Goal: Information Seeking & Learning: Check status

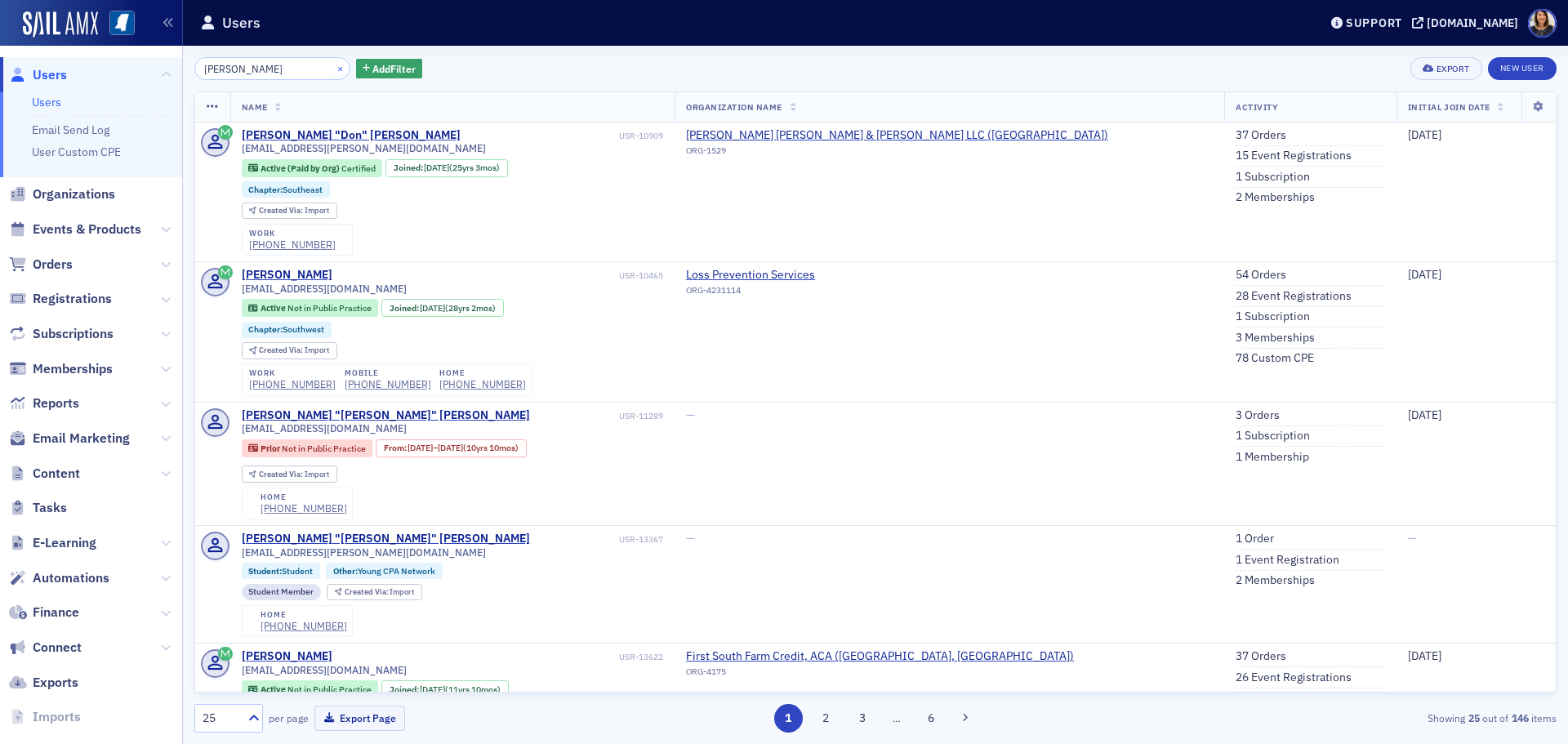
type input "[PERSON_NAME]"
click at [333, 68] on button "×" at bounding box center [340, 67] width 14 height 14
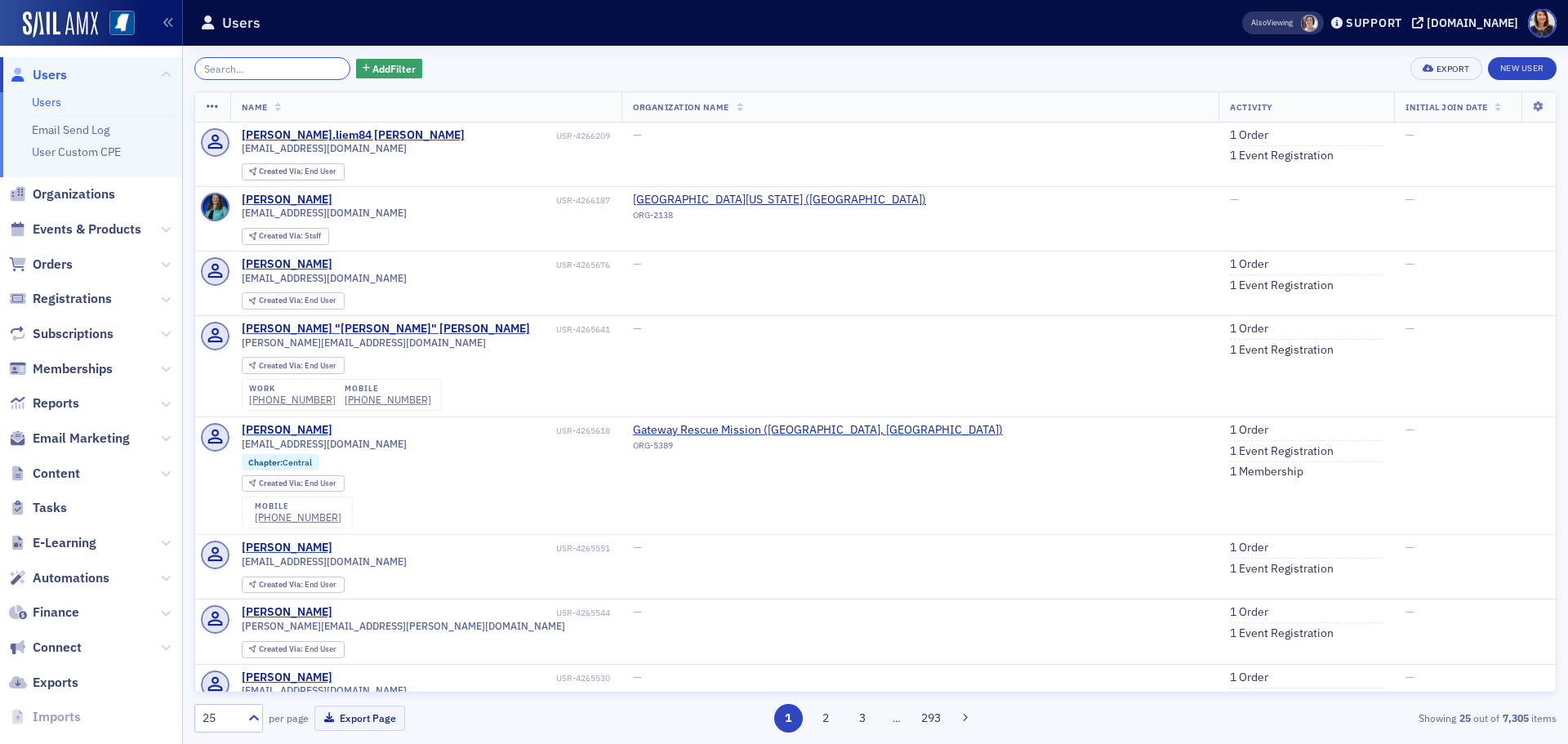
click at [274, 69] on input "search" at bounding box center [273, 69] width 156 height 23
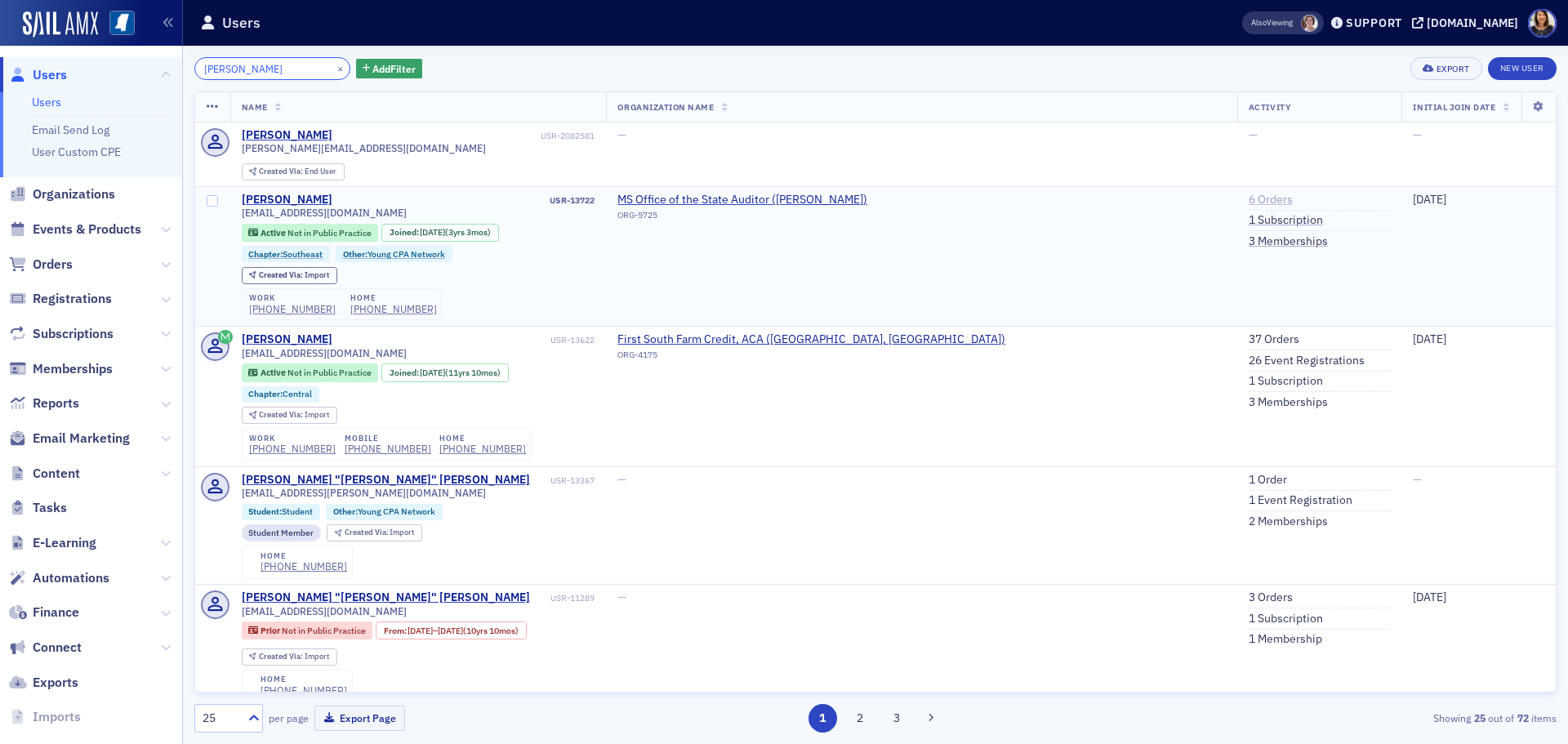
type input "[PERSON_NAME]"
click at [1248, 197] on link "6 Orders" at bounding box center [1271, 200] width 44 height 14
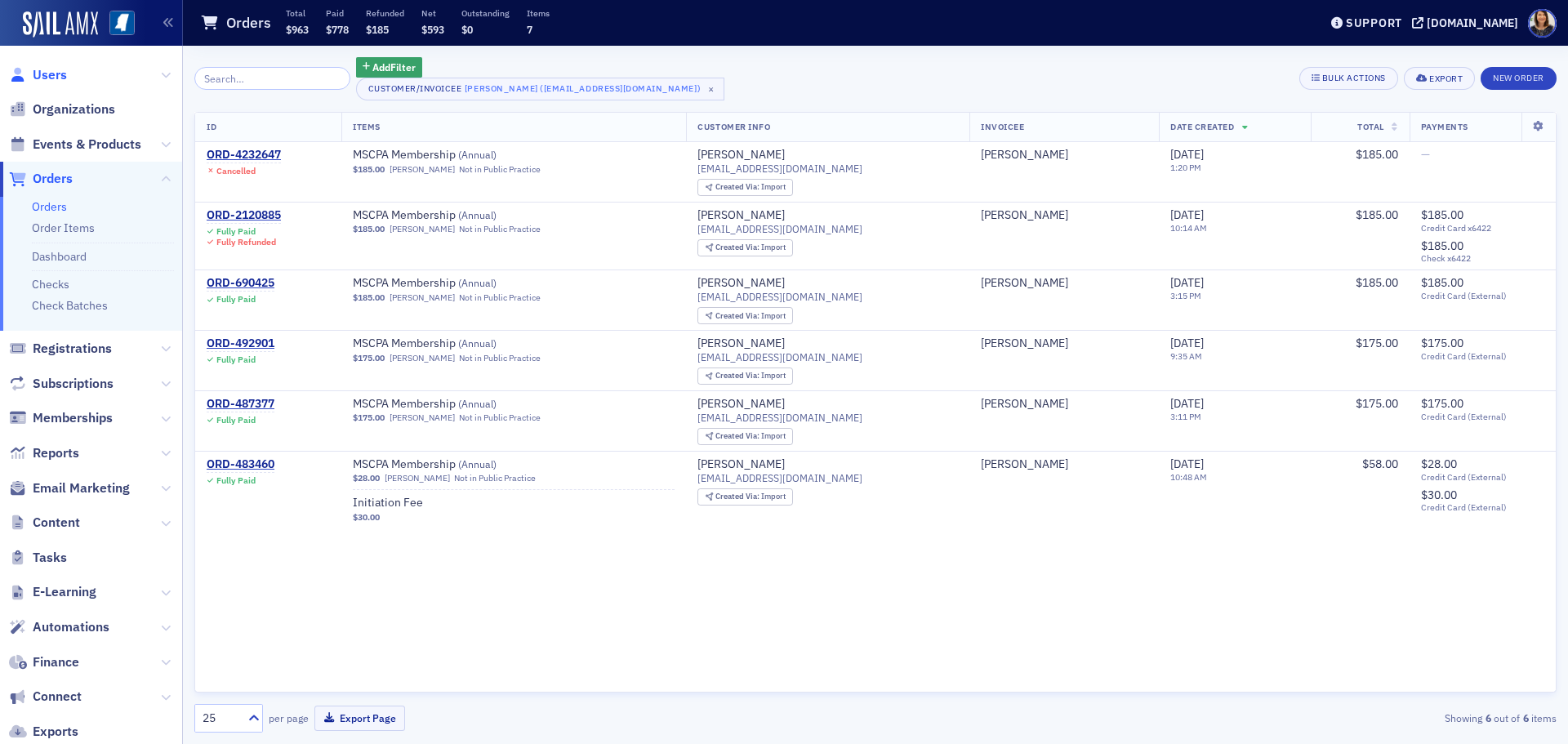
click at [56, 78] on span "Users" at bounding box center [50, 75] width 35 height 18
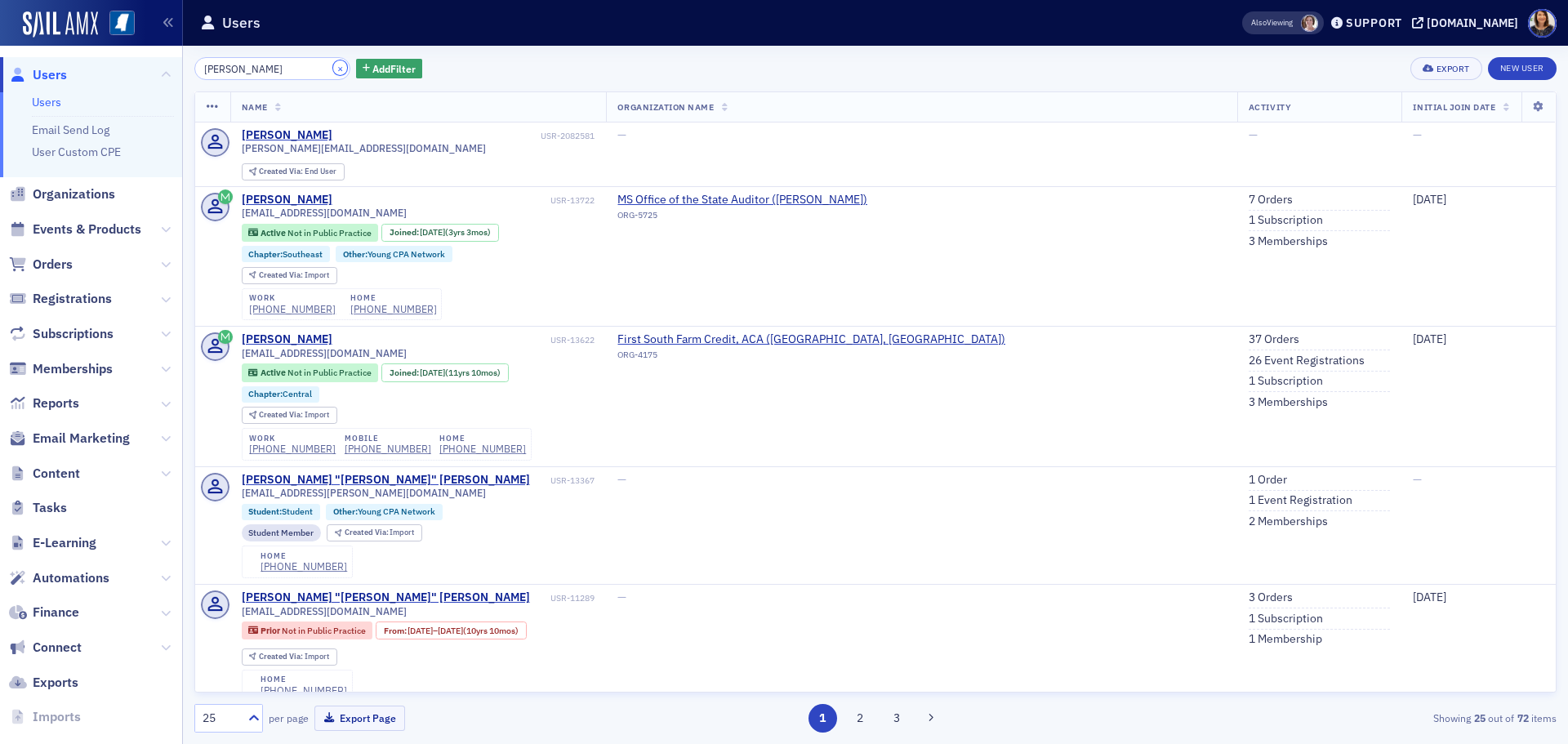
click at [333, 68] on button "×" at bounding box center [340, 67] width 14 height 14
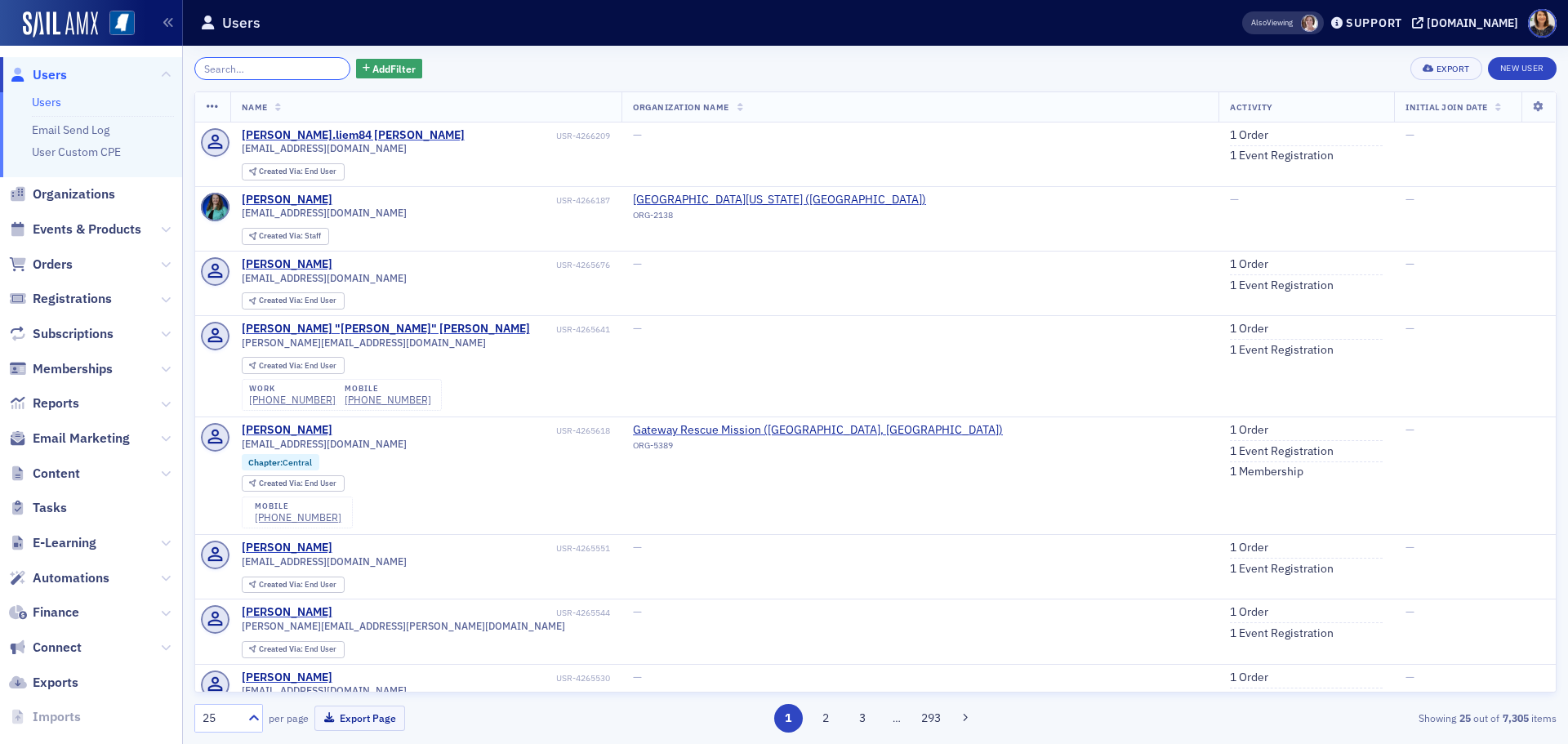
click at [233, 63] on input "search" at bounding box center [273, 69] width 156 height 23
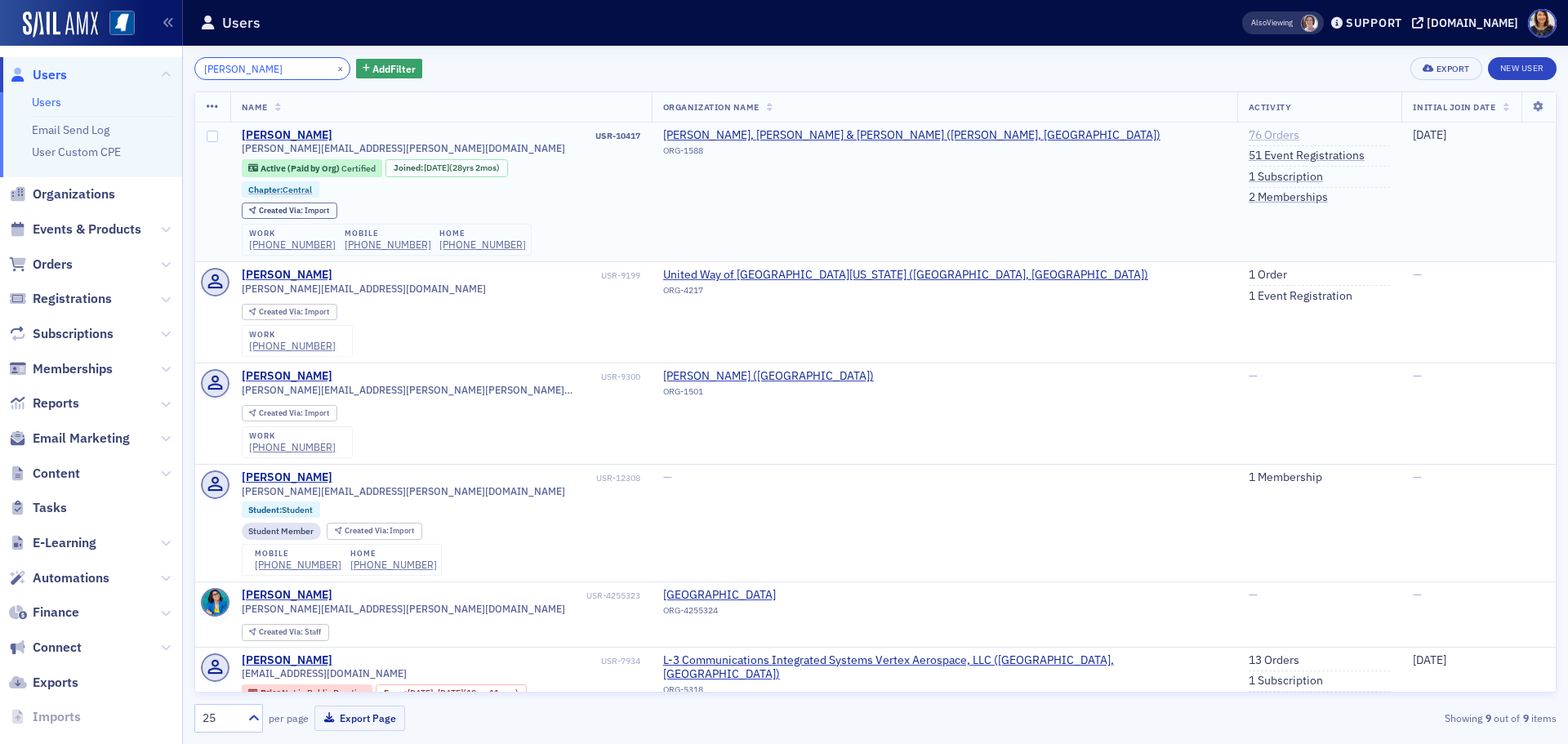
type input "[PERSON_NAME]"
click at [1248, 135] on link "76 Orders" at bounding box center [1273, 135] width 51 height 14
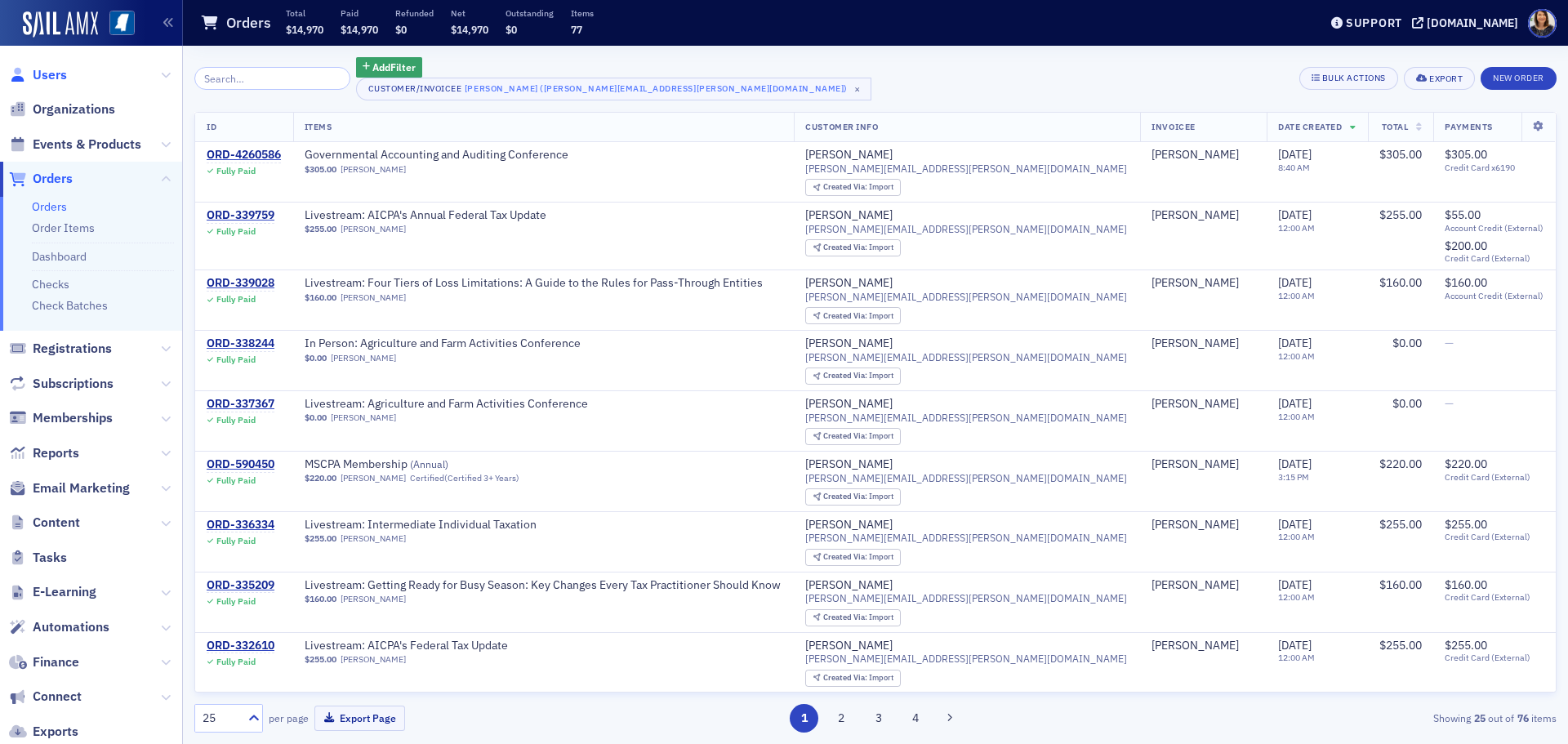
click at [50, 76] on span "Users" at bounding box center [50, 75] width 35 height 18
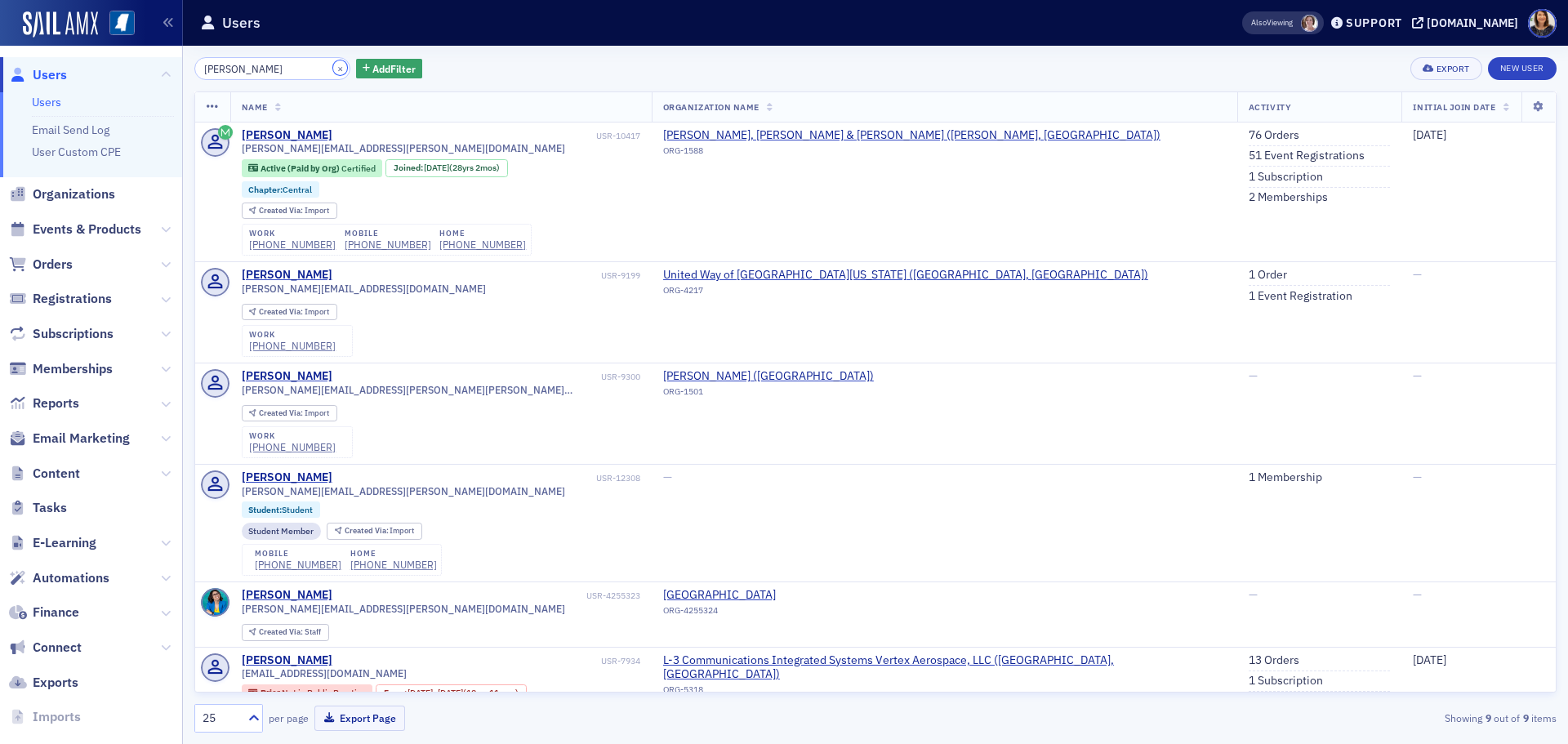
click at [333, 70] on button "×" at bounding box center [340, 67] width 14 height 14
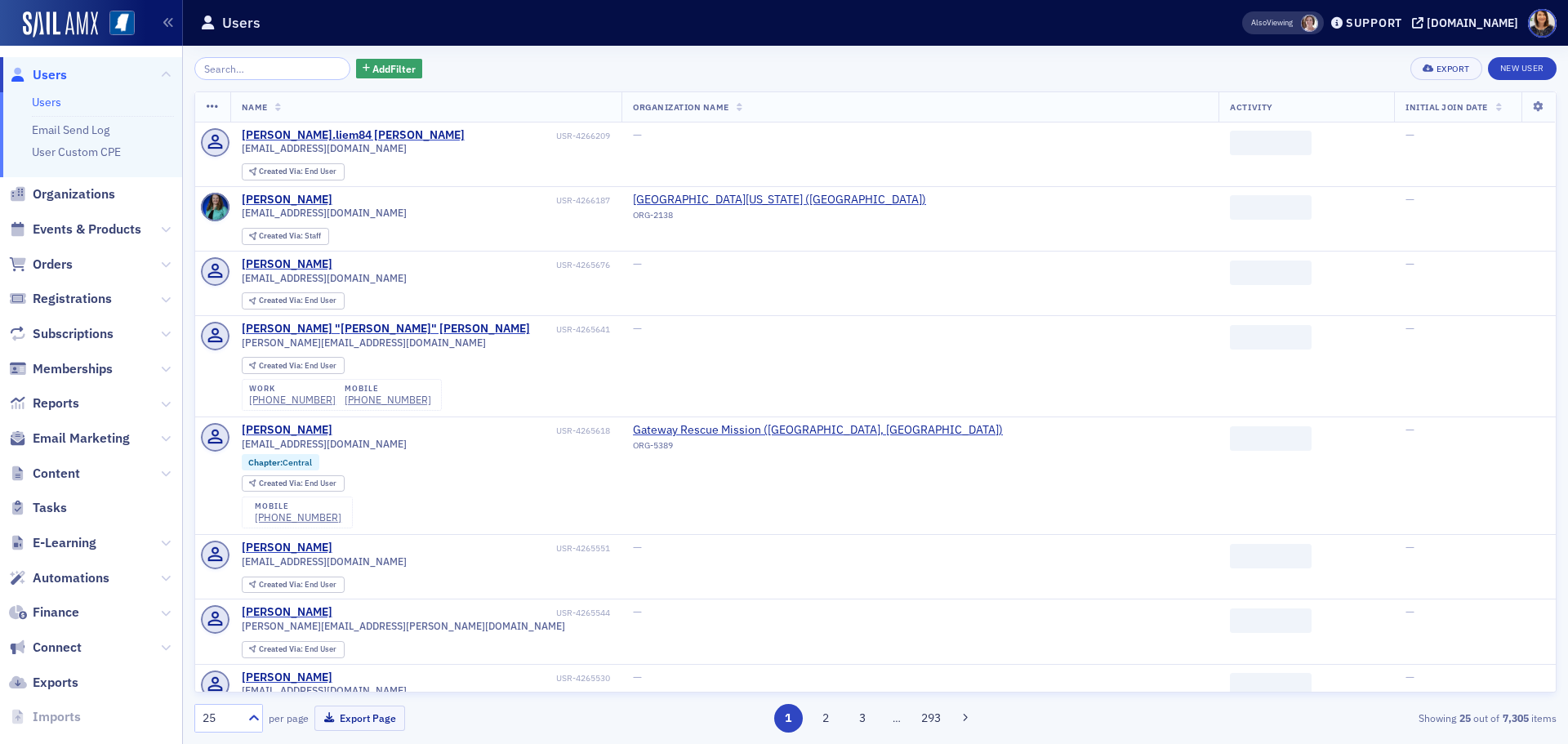
click at [58, 76] on span "Users" at bounding box center [50, 75] width 35 height 18
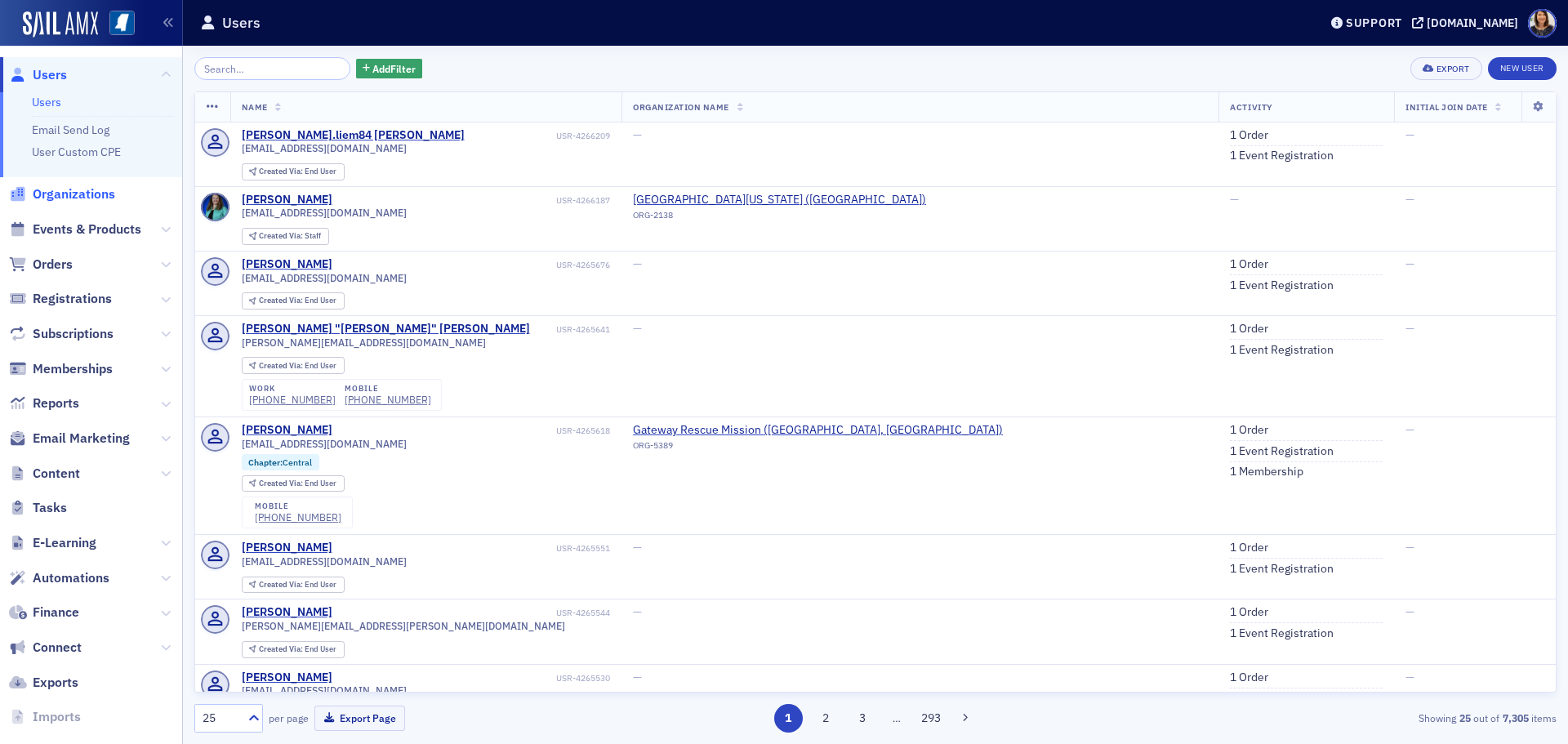
click at [101, 197] on span "Organizations" at bounding box center [74, 194] width 83 height 18
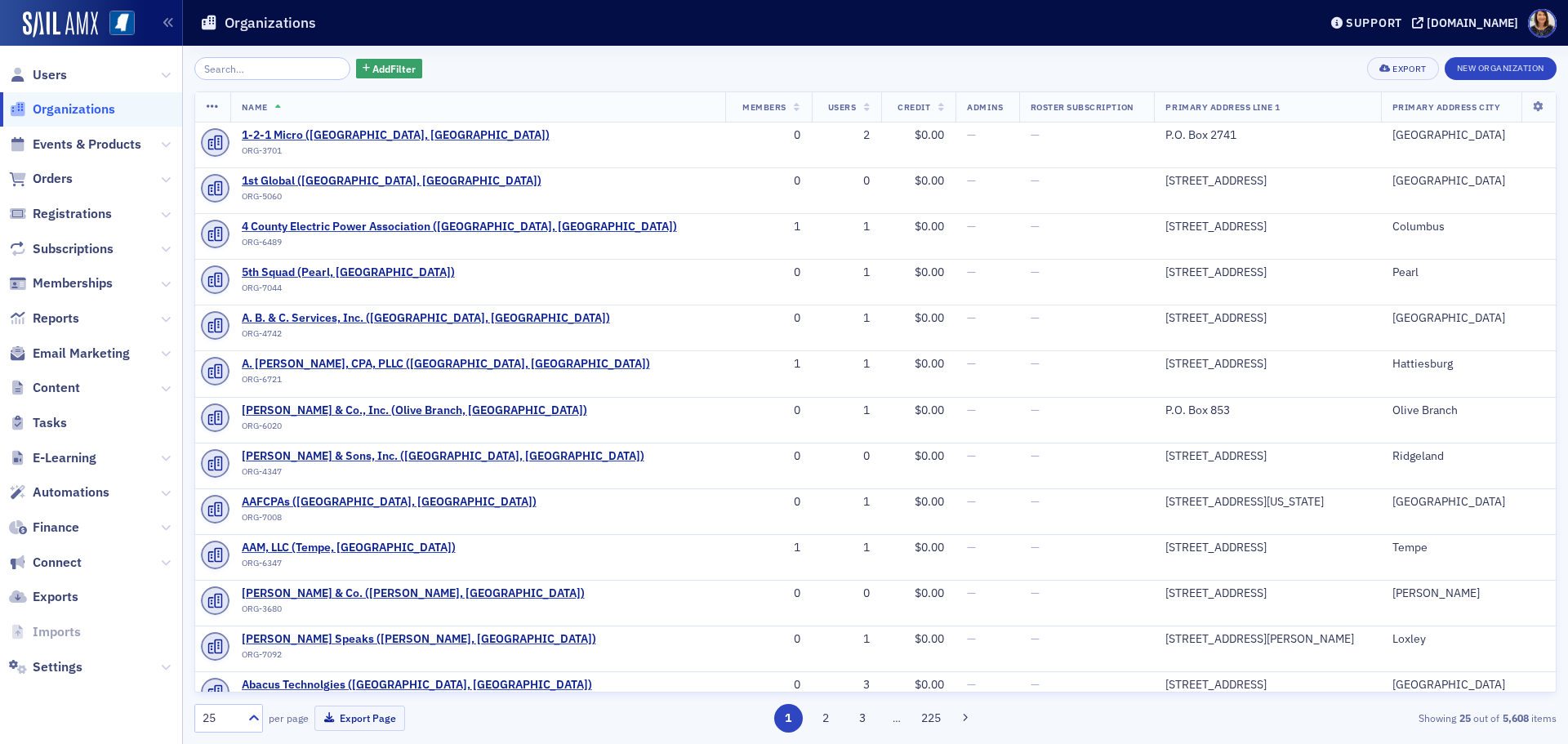
click at [251, 67] on input "search" at bounding box center [273, 69] width 156 height 23
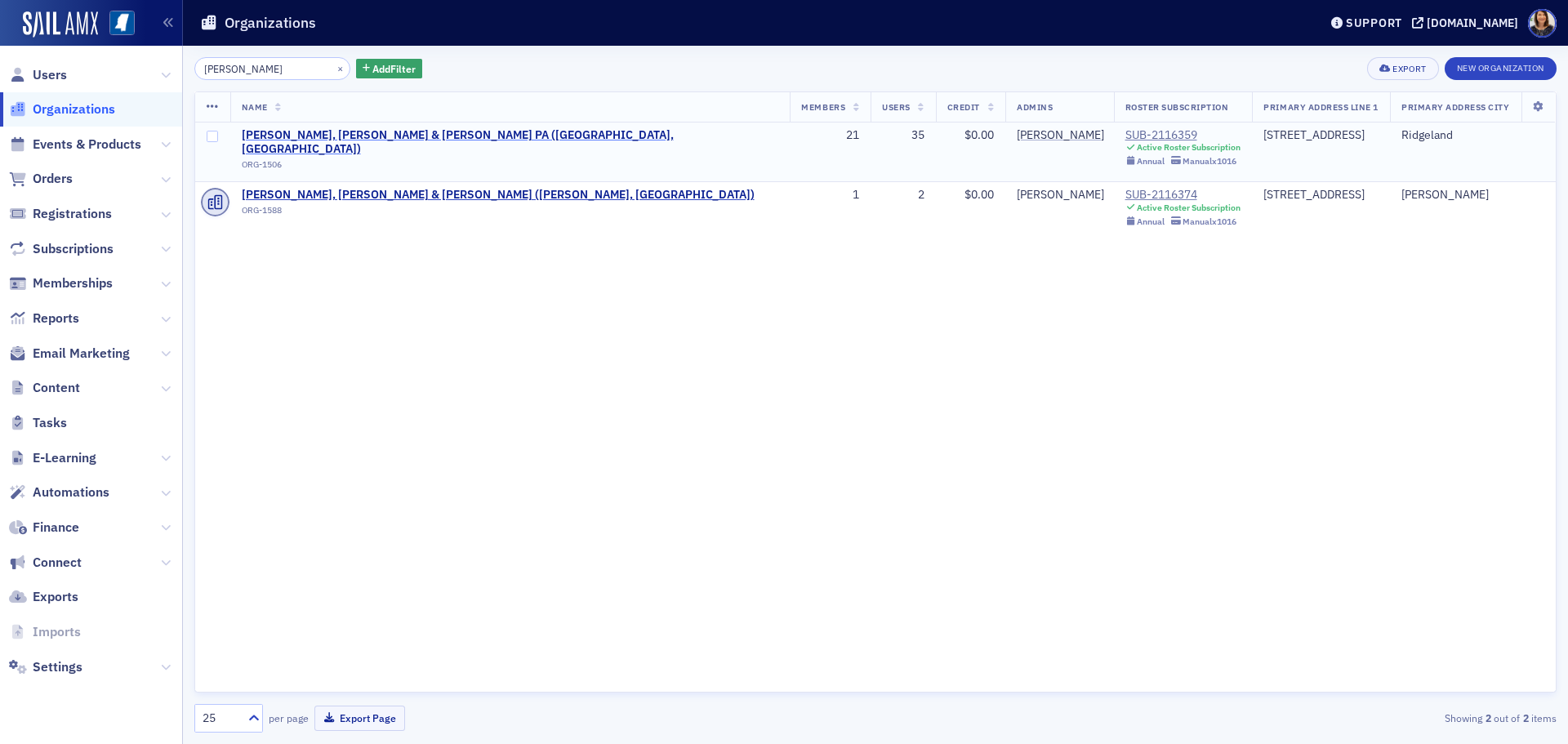
type input "[PERSON_NAME]"
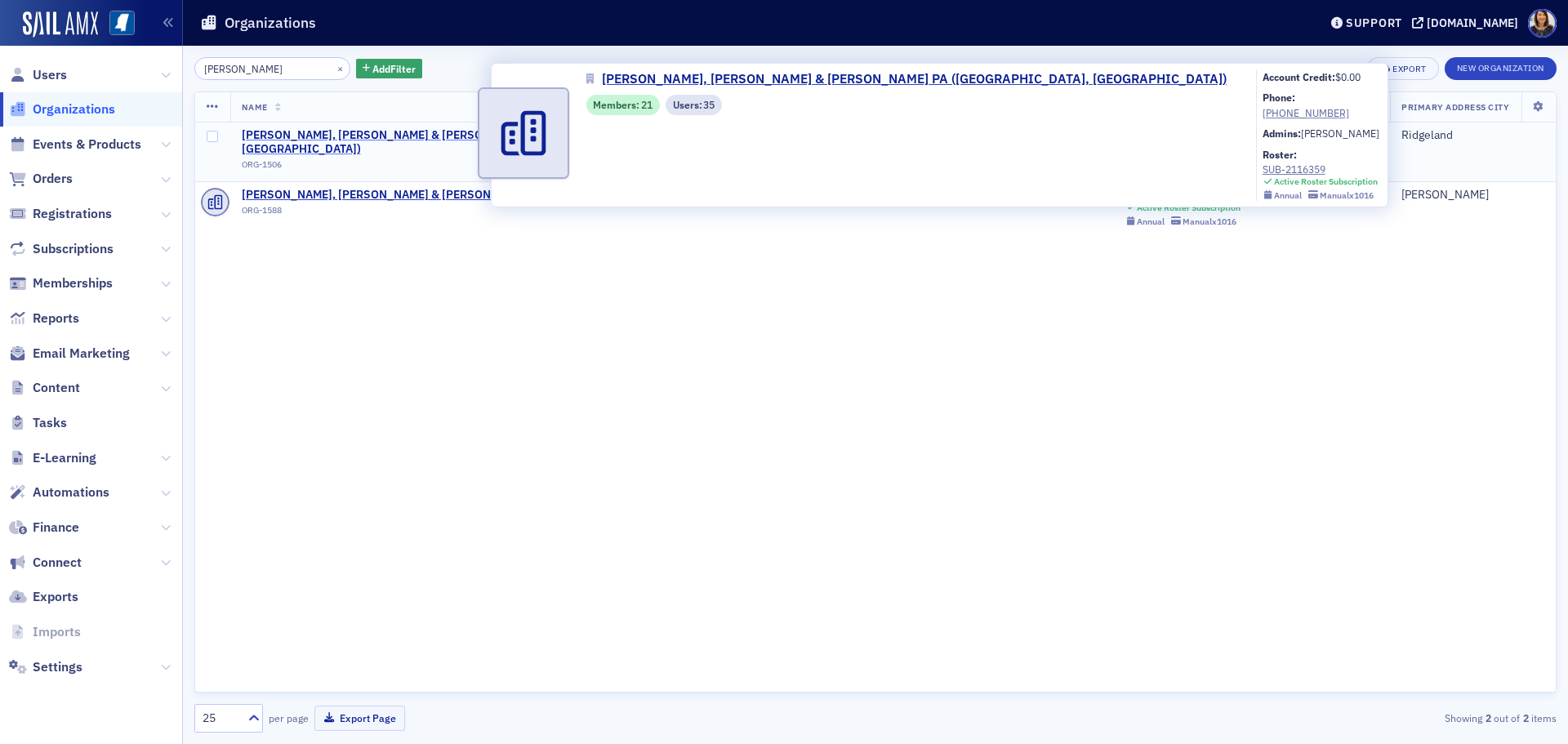
click at [414, 133] on span "[PERSON_NAME], [PERSON_NAME] & [PERSON_NAME] PA ([GEOGRAPHIC_DATA], [GEOGRAPHIC…" at bounding box center [511, 143] width 537 height 29
select select "US"
click at [325, 134] on span "[PERSON_NAME], [PERSON_NAME] & [PERSON_NAME] PA ([GEOGRAPHIC_DATA], [GEOGRAPHIC…" at bounding box center [511, 143] width 537 height 29
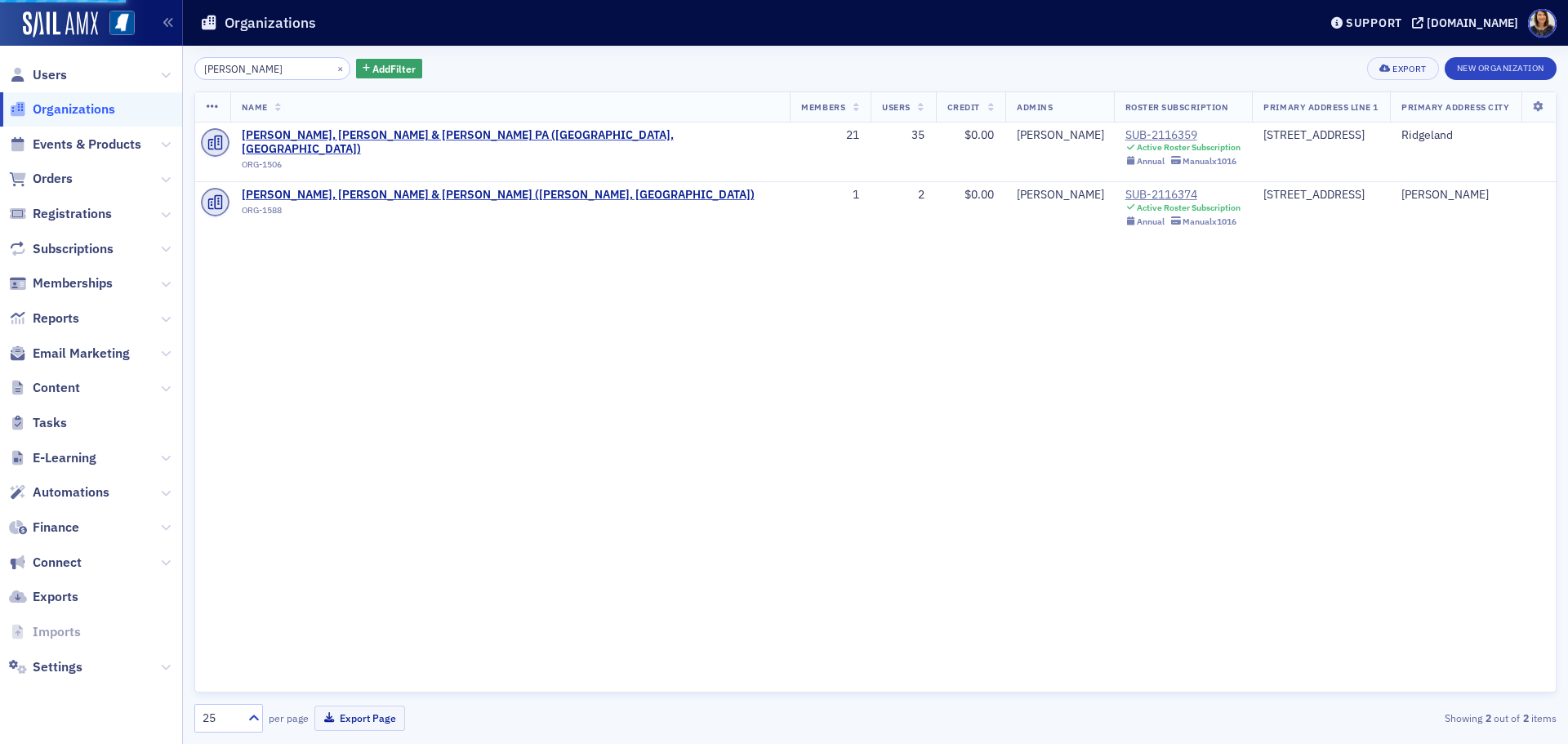
select select "US"
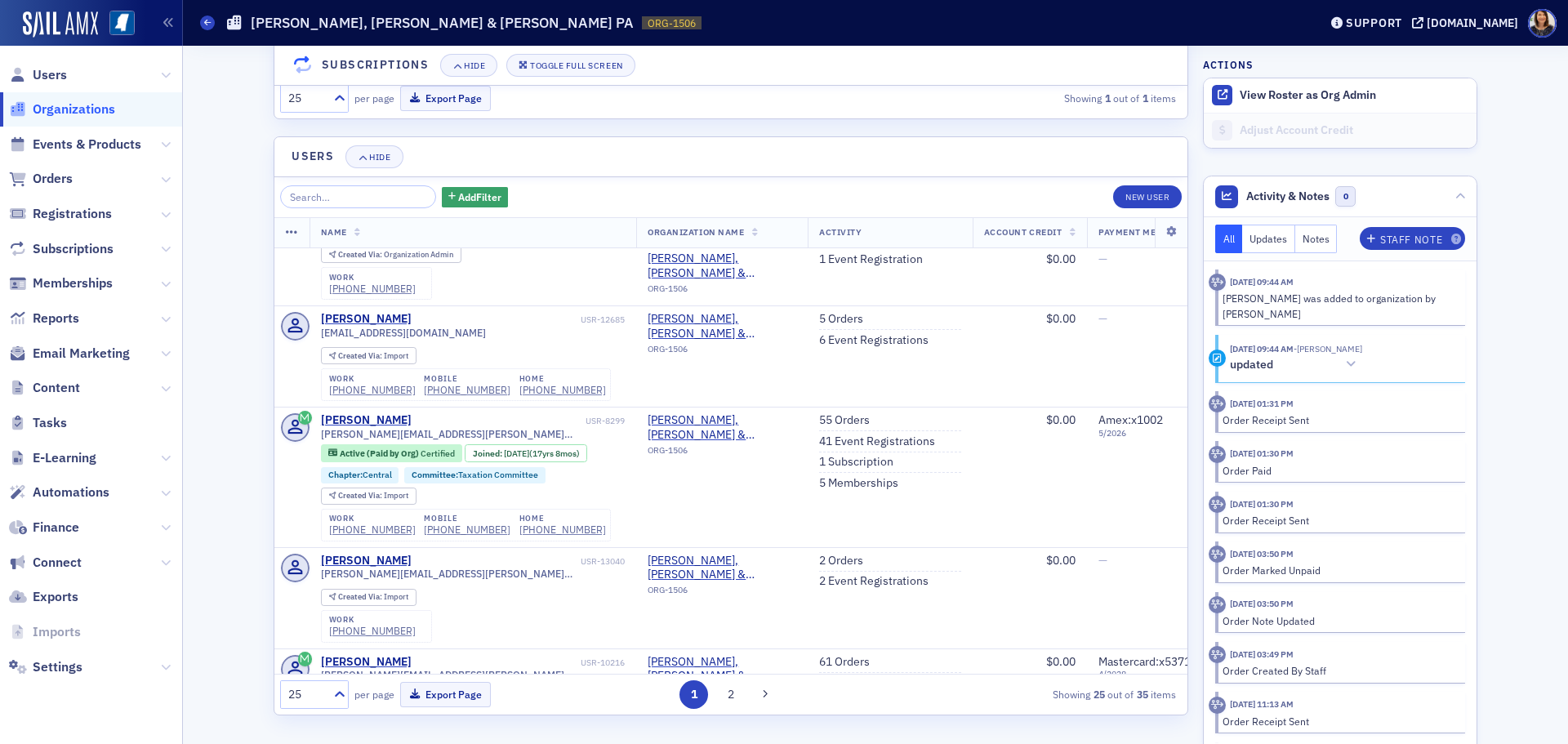
scroll to position [687, 0]
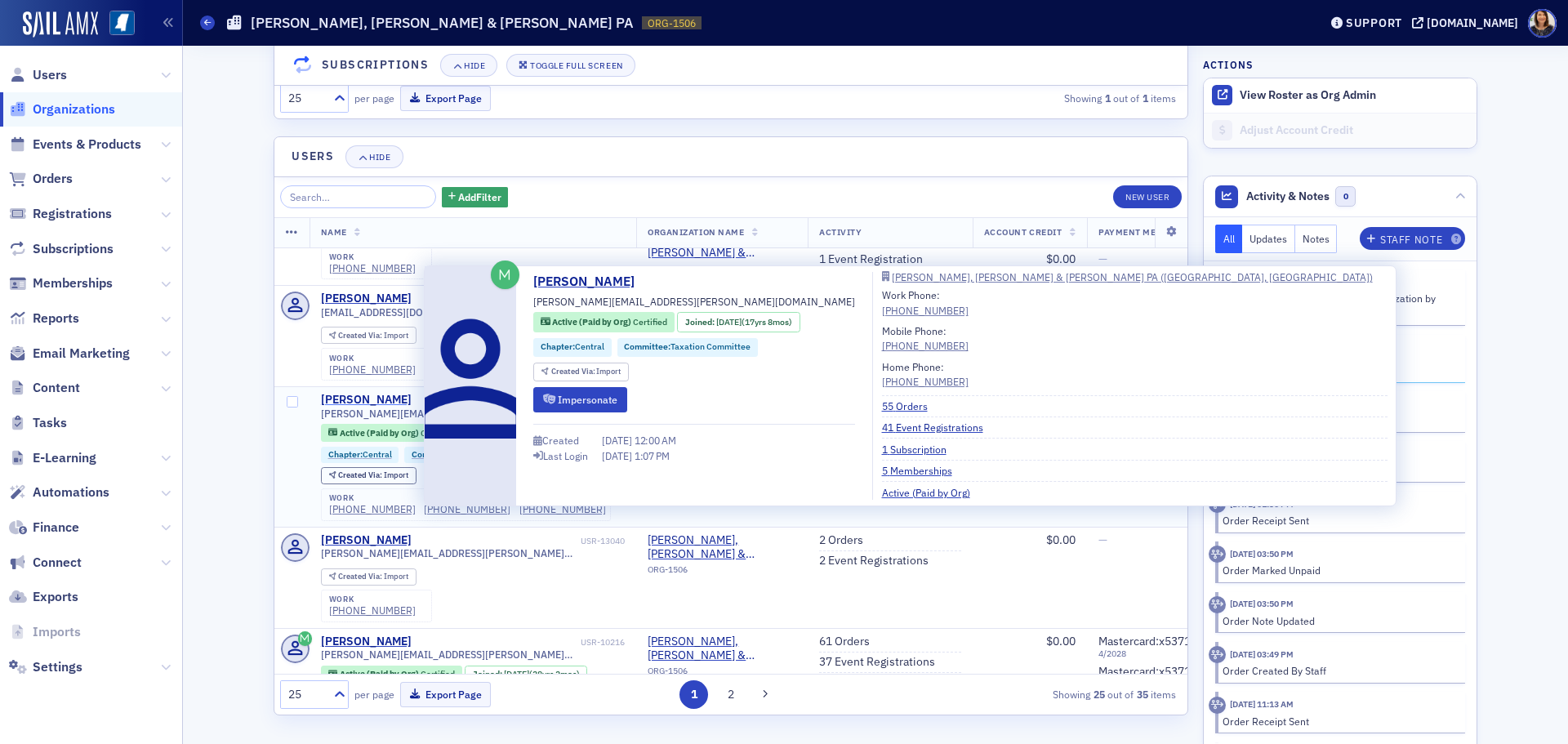
click at [353, 393] on div "[PERSON_NAME]" at bounding box center [366, 399] width 90 height 14
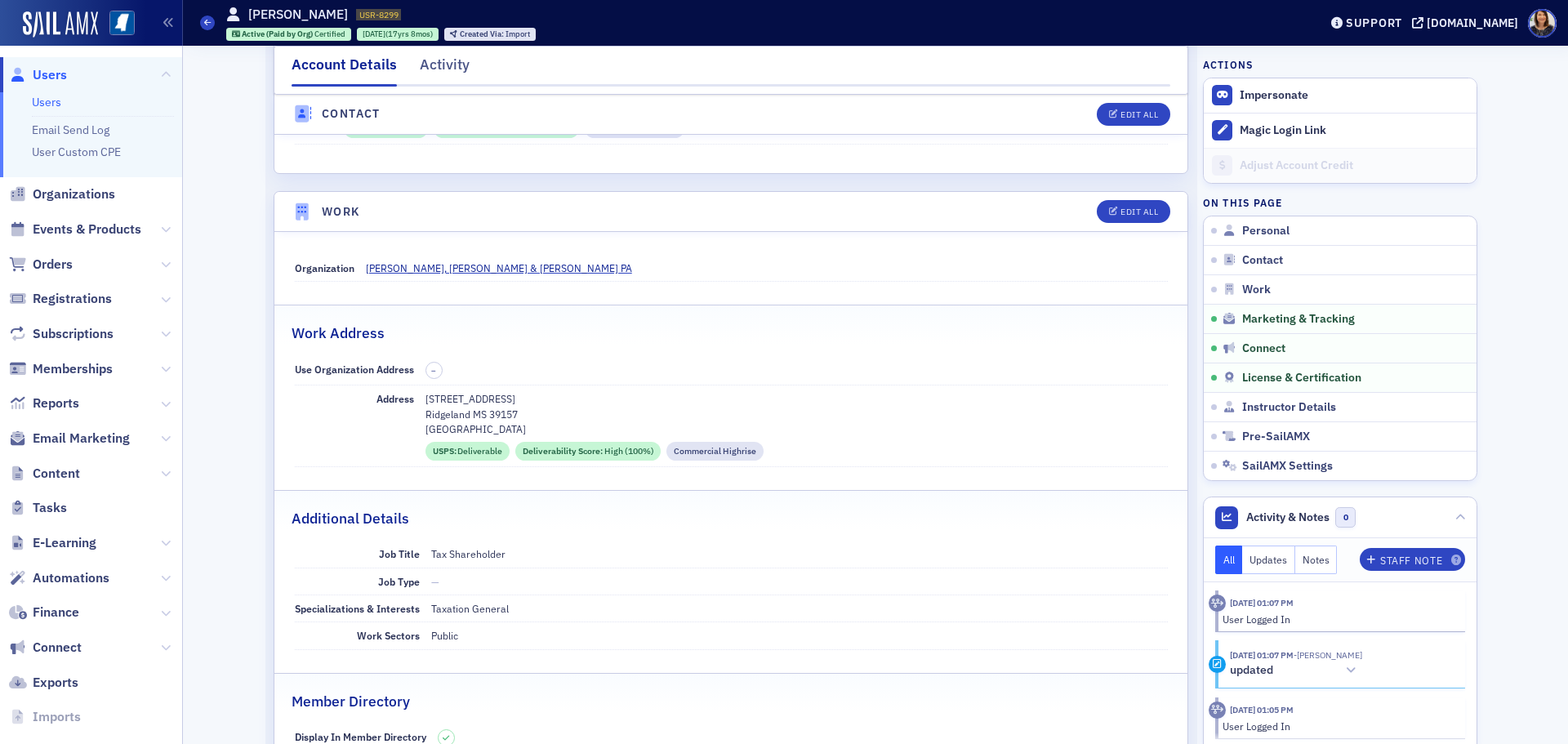
select select "US"
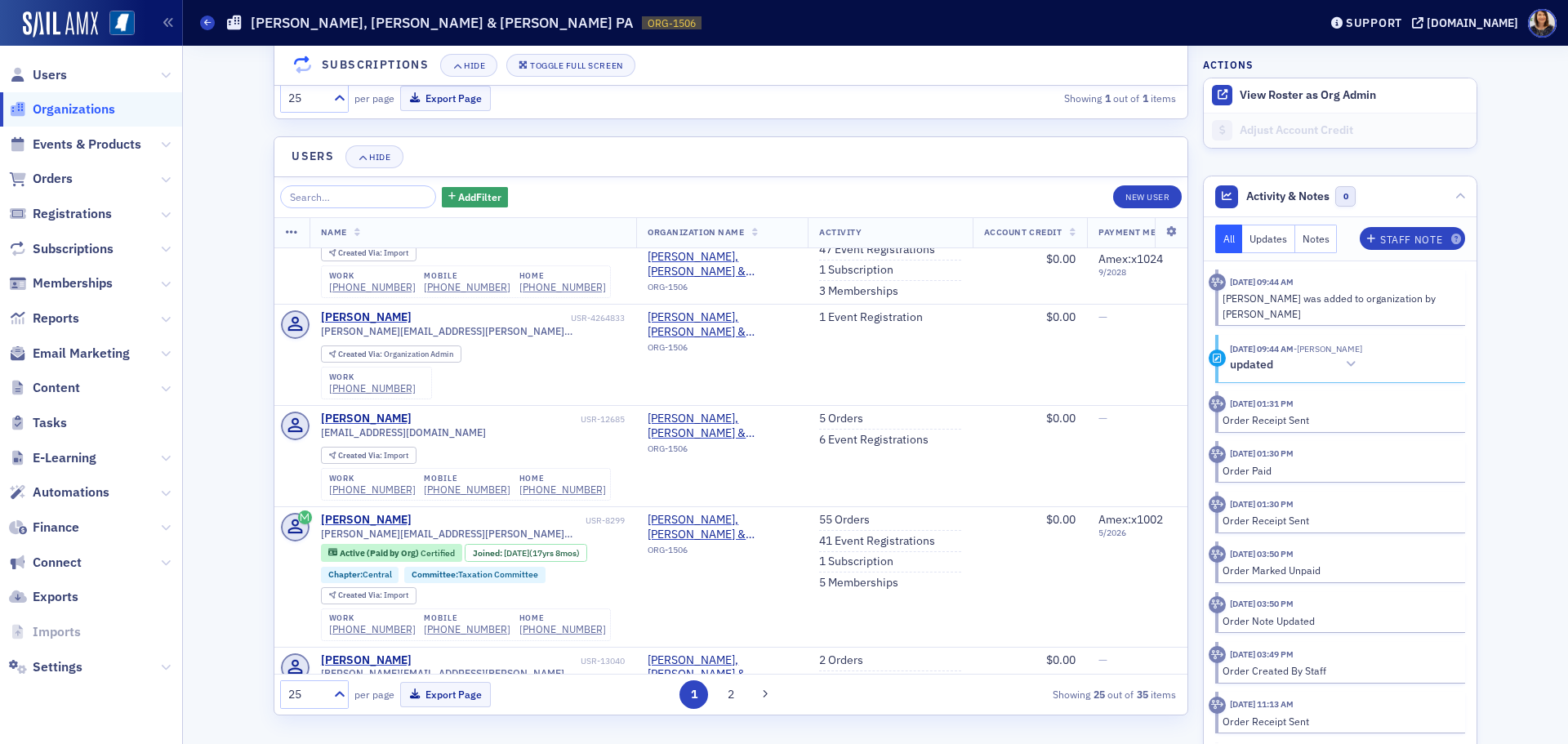
scroll to position [573, 0]
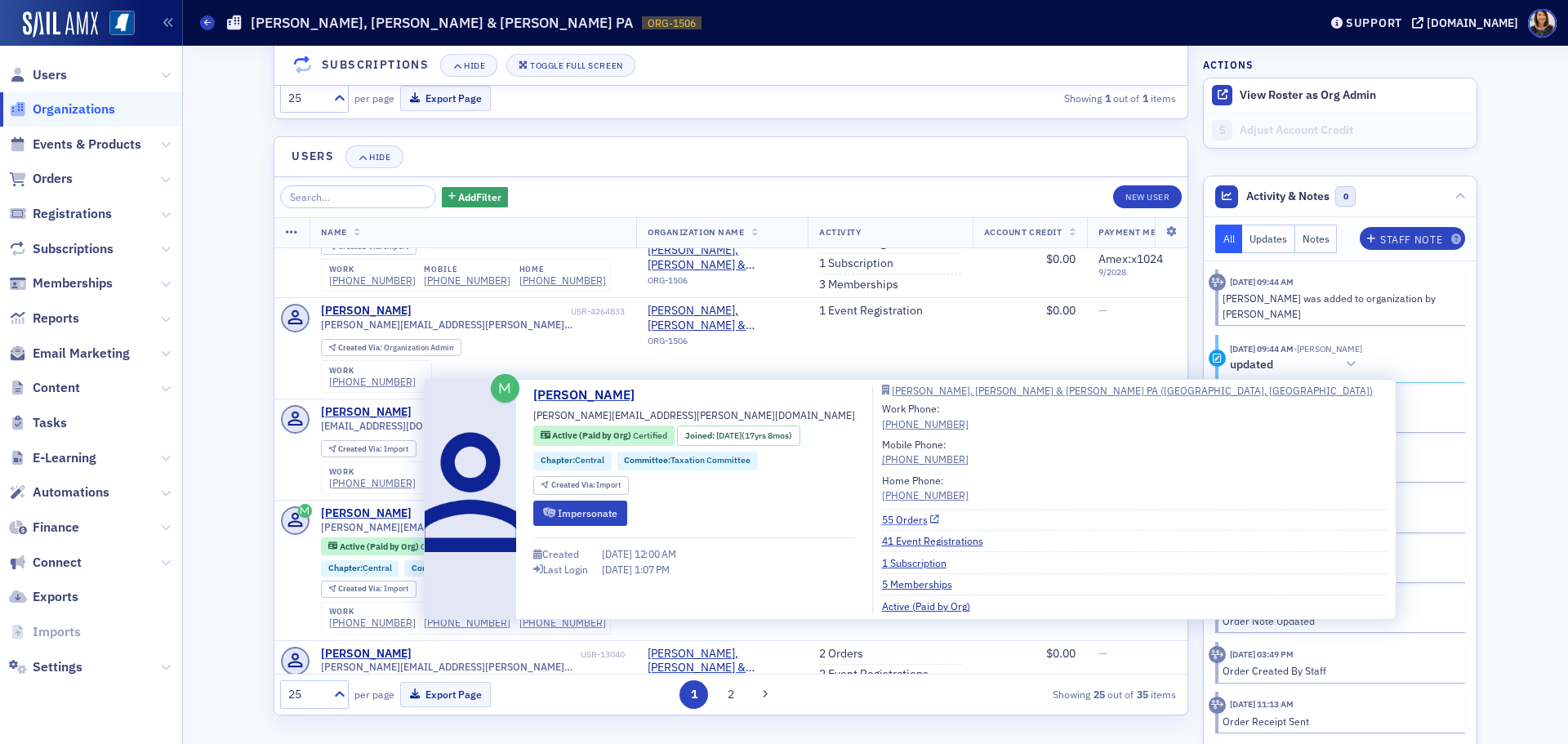
click at [882, 518] on link "55 Orders" at bounding box center [911, 518] width 58 height 14
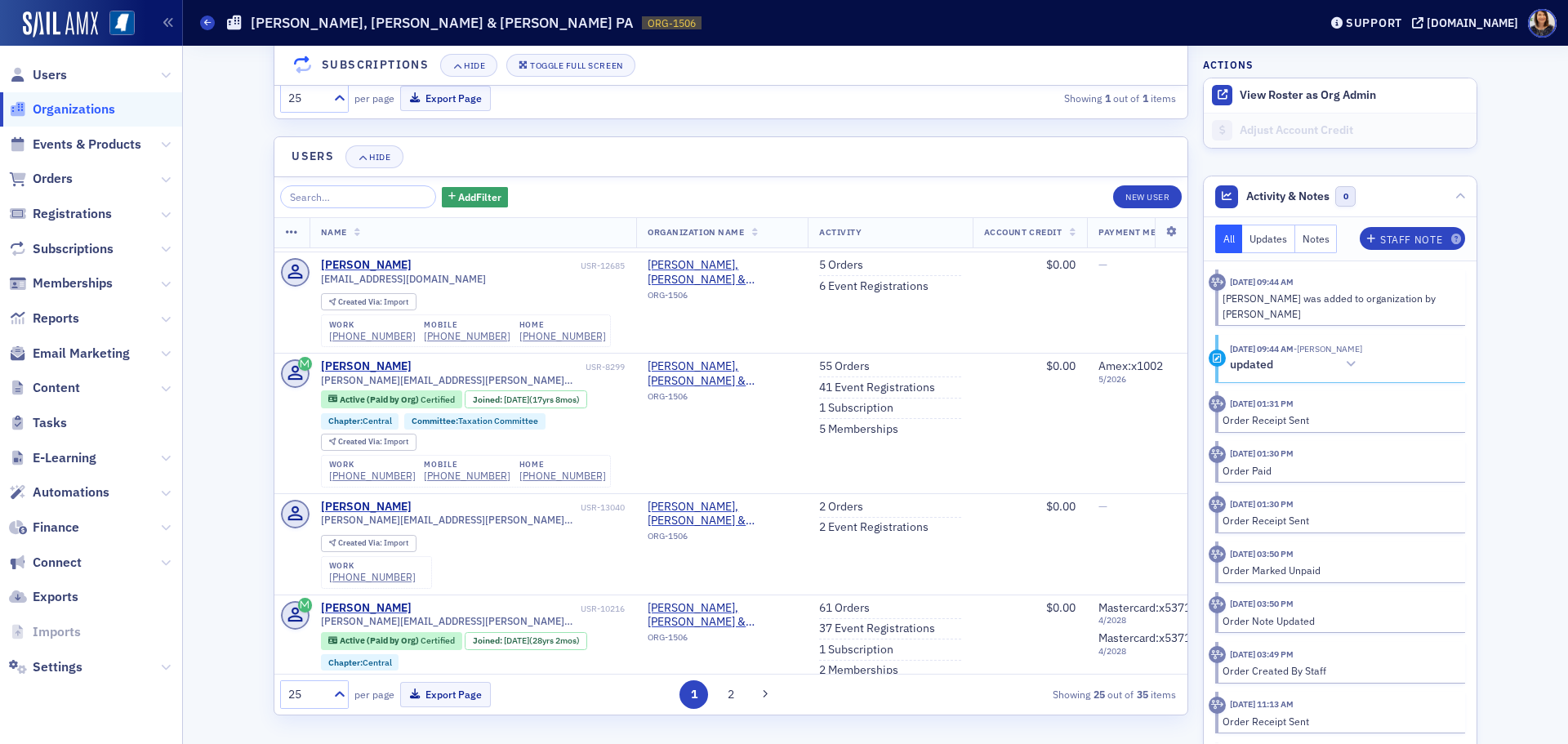
scroll to position [793, 0]
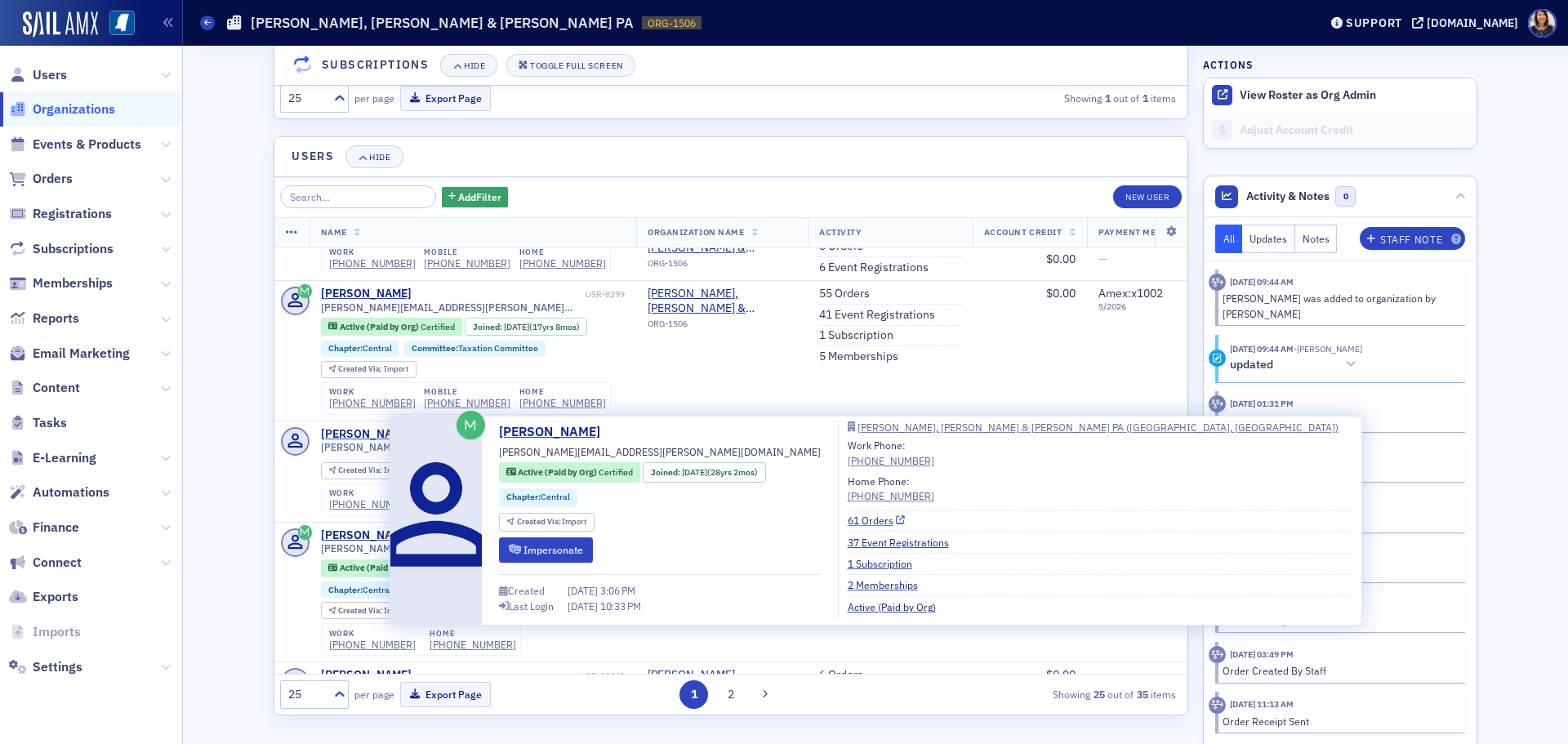
click at [847, 516] on link "61 Orders" at bounding box center [876, 519] width 58 height 14
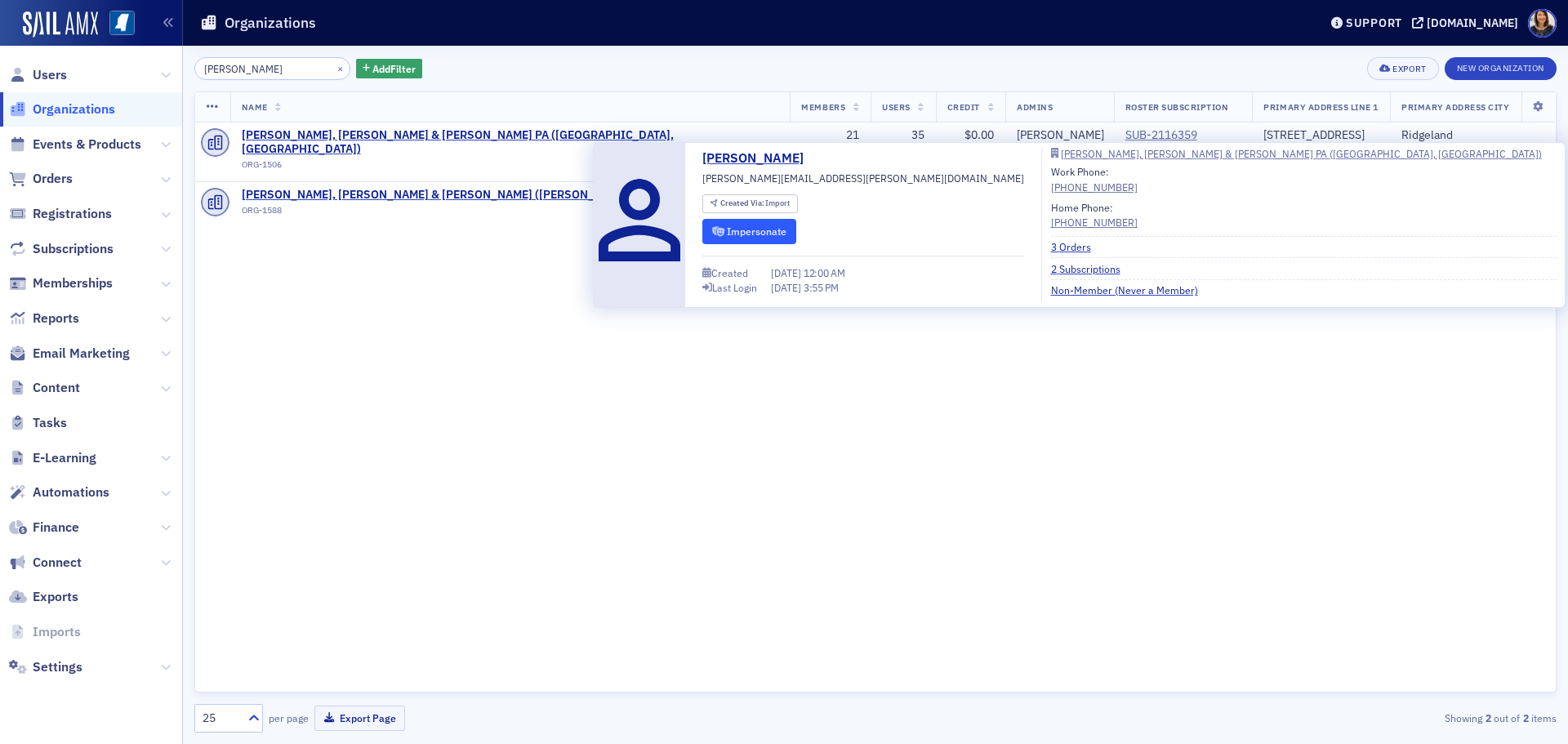
click at [744, 234] on button "Impersonate" at bounding box center [749, 231] width 94 height 25
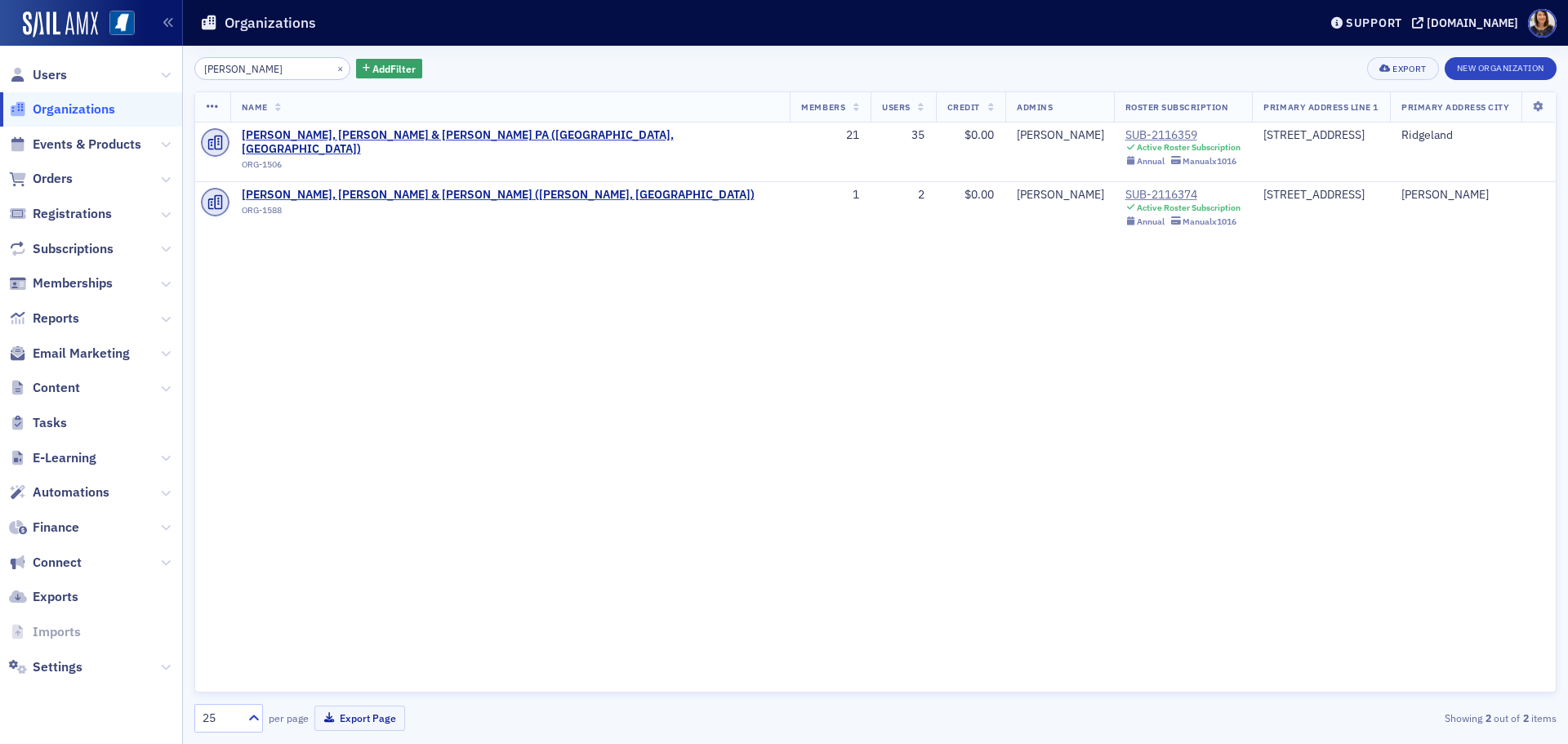
click at [46, 85] on span "Users" at bounding box center [91, 75] width 182 height 36
click at [54, 74] on span "Users" at bounding box center [50, 75] width 35 height 18
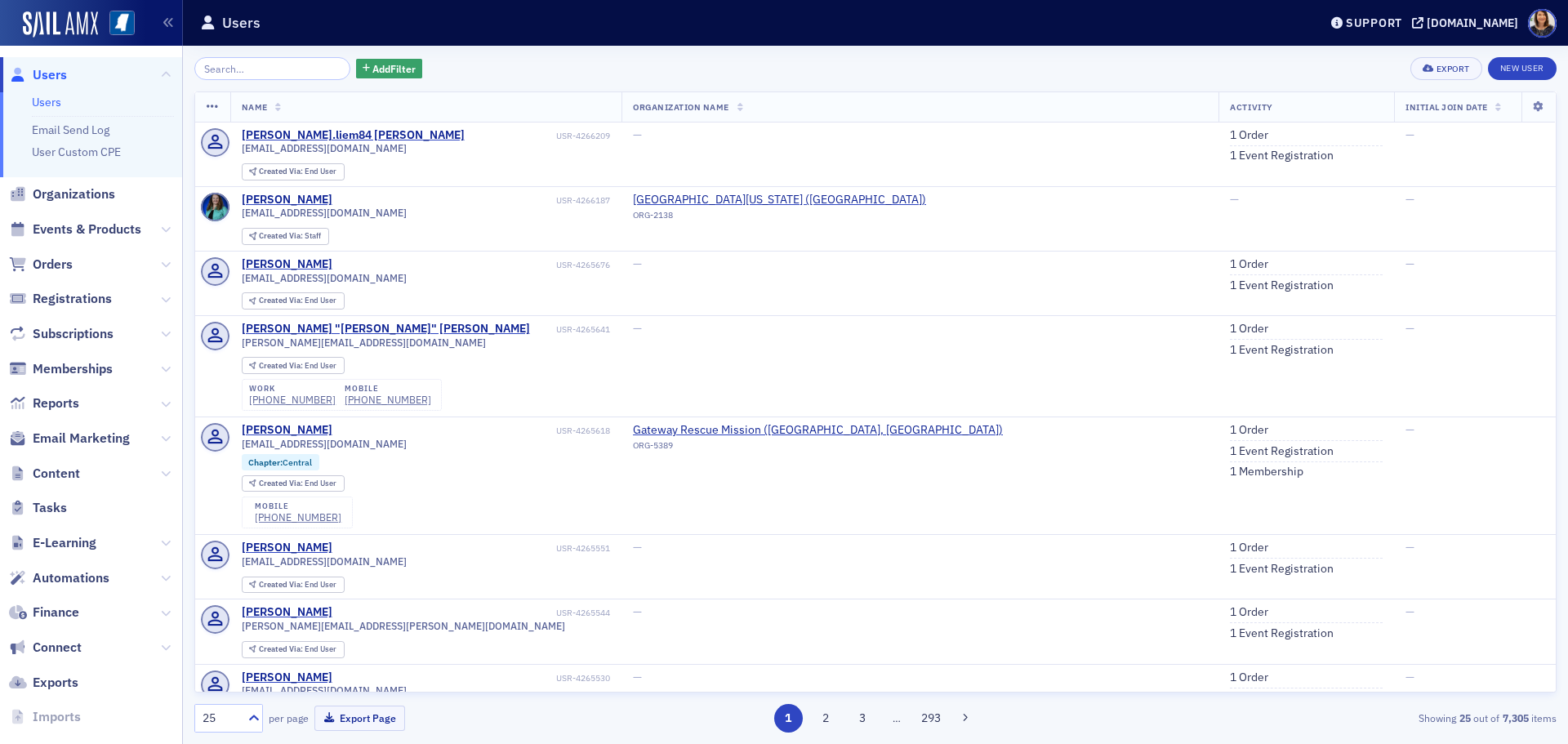
click at [52, 74] on span "Users" at bounding box center [50, 75] width 35 height 18
click at [277, 71] on input "search" at bounding box center [273, 69] width 156 height 23
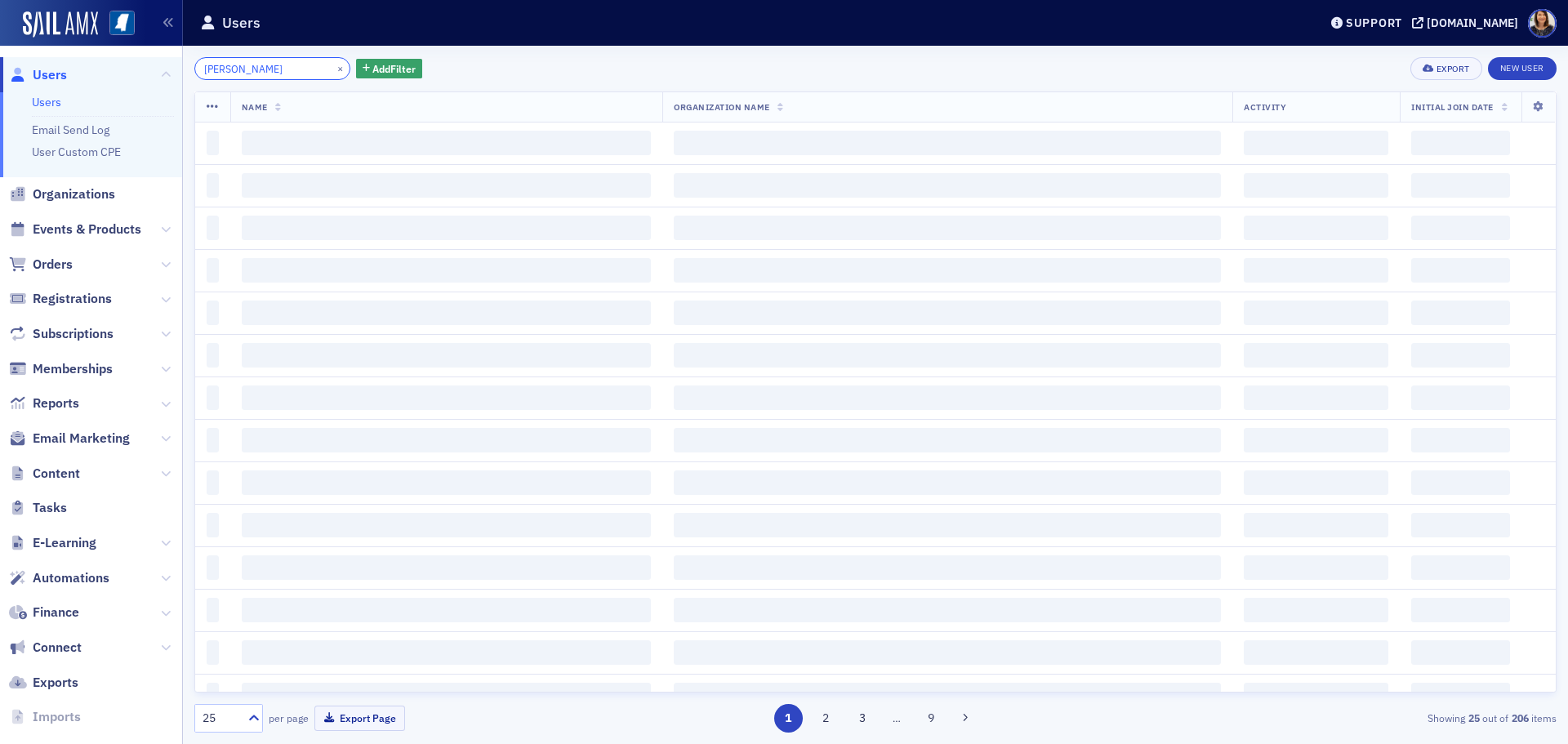
type input "[PERSON_NAME]"
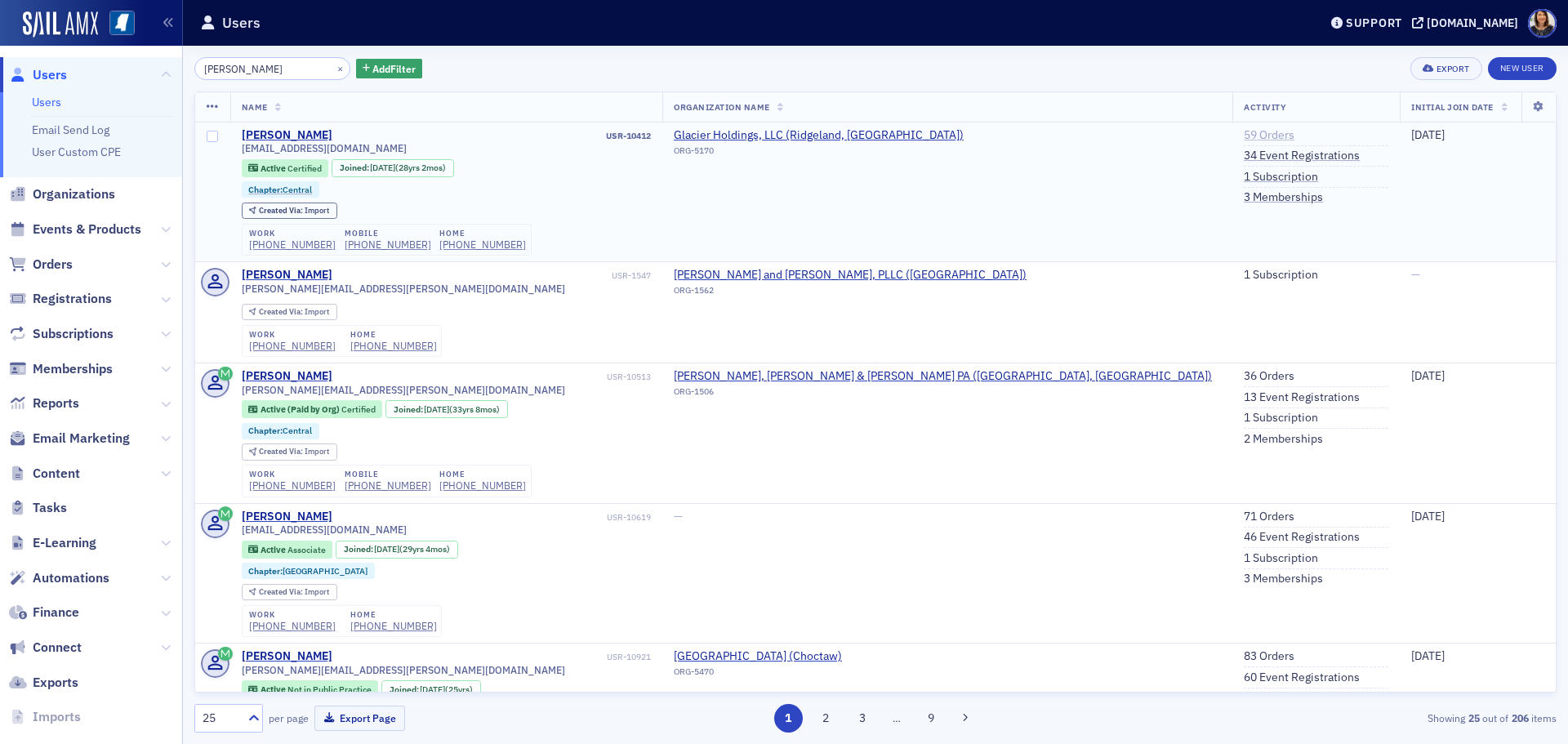
click at [1244, 137] on link "59 Orders" at bounding box center [1269, 135] width 51 height 14
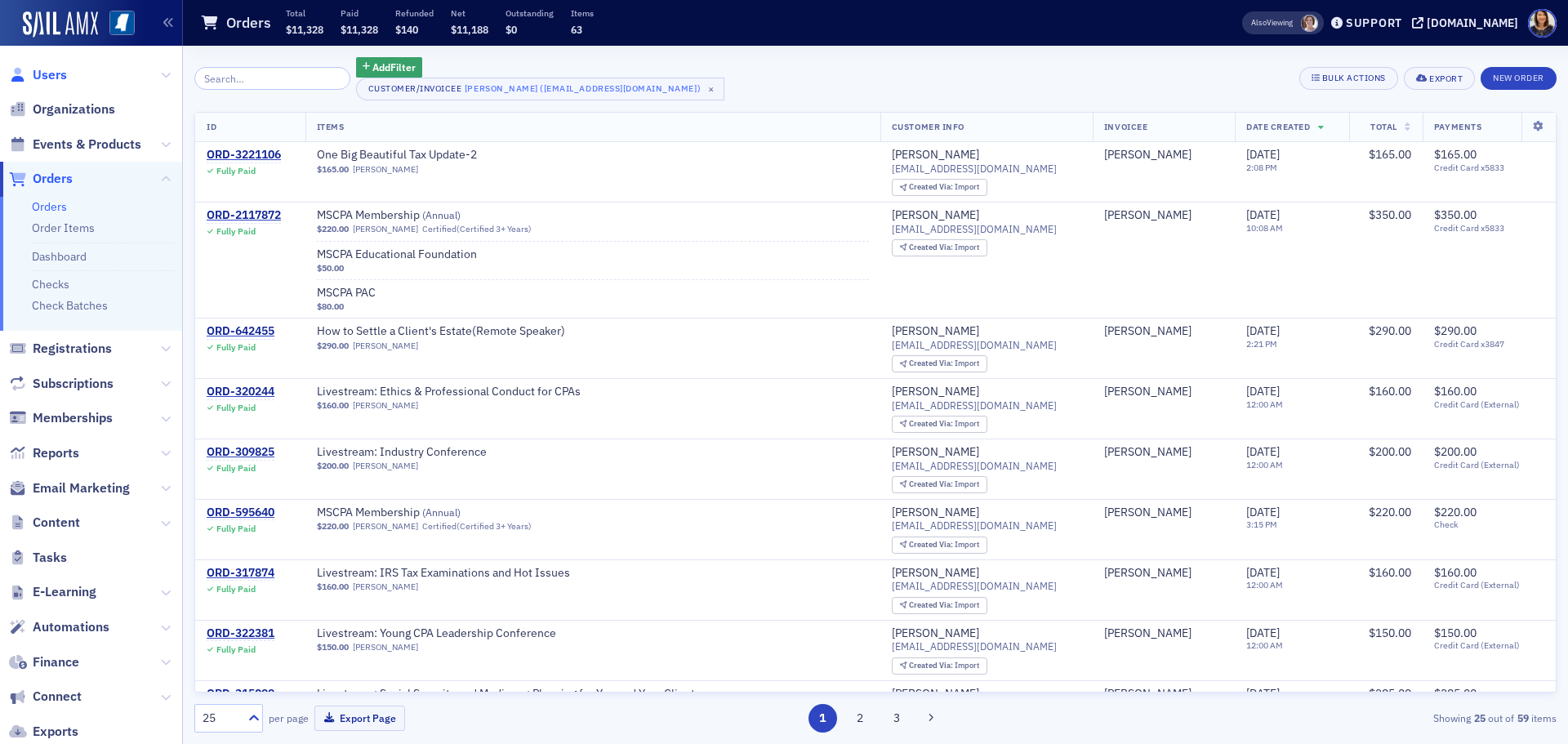
click at [49, 77] on span "Users" at bounding box center [50, 75] width 35 height 18
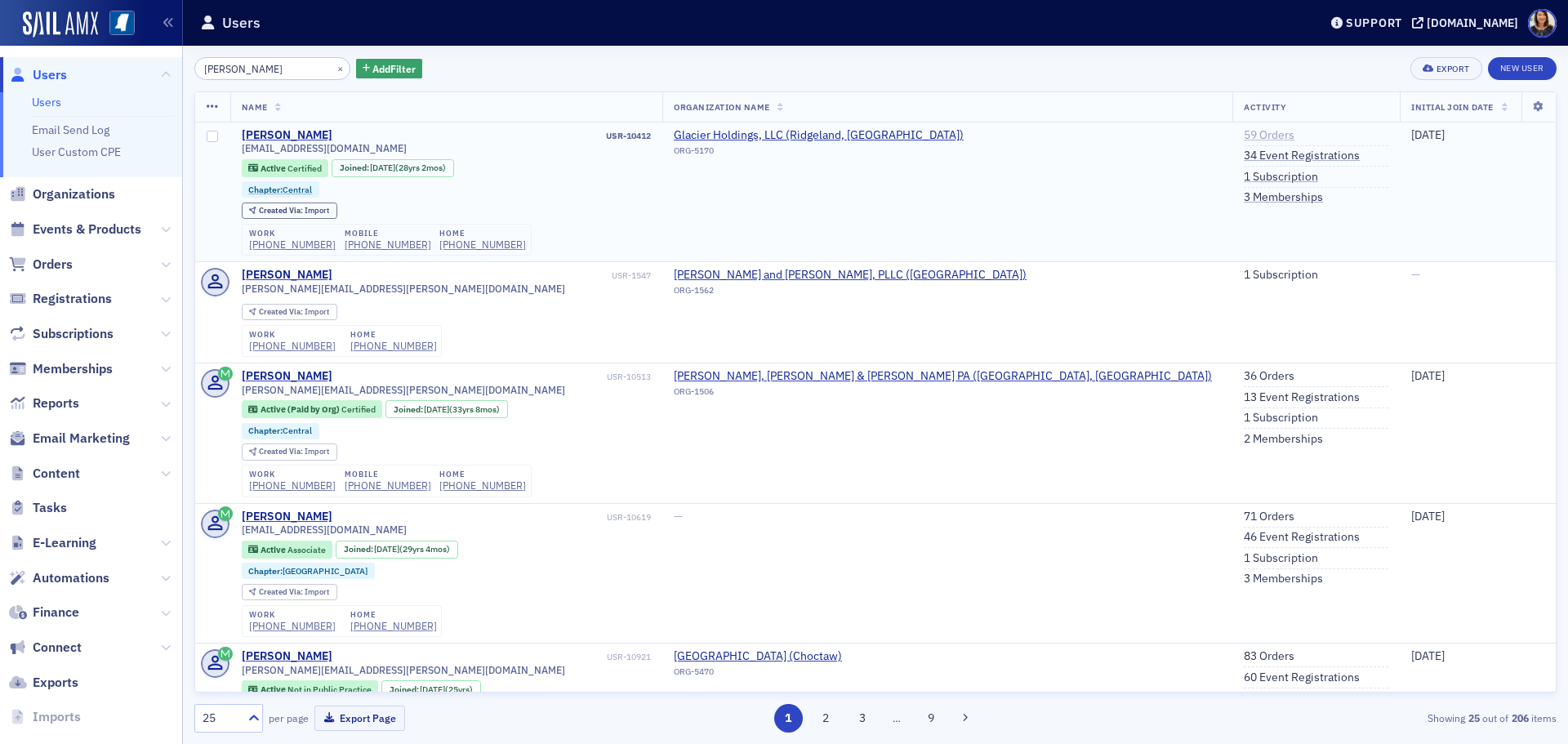
click at [1244, 134] on link "59 Orders" at bounding box center [1269, 135] width 51 height 14
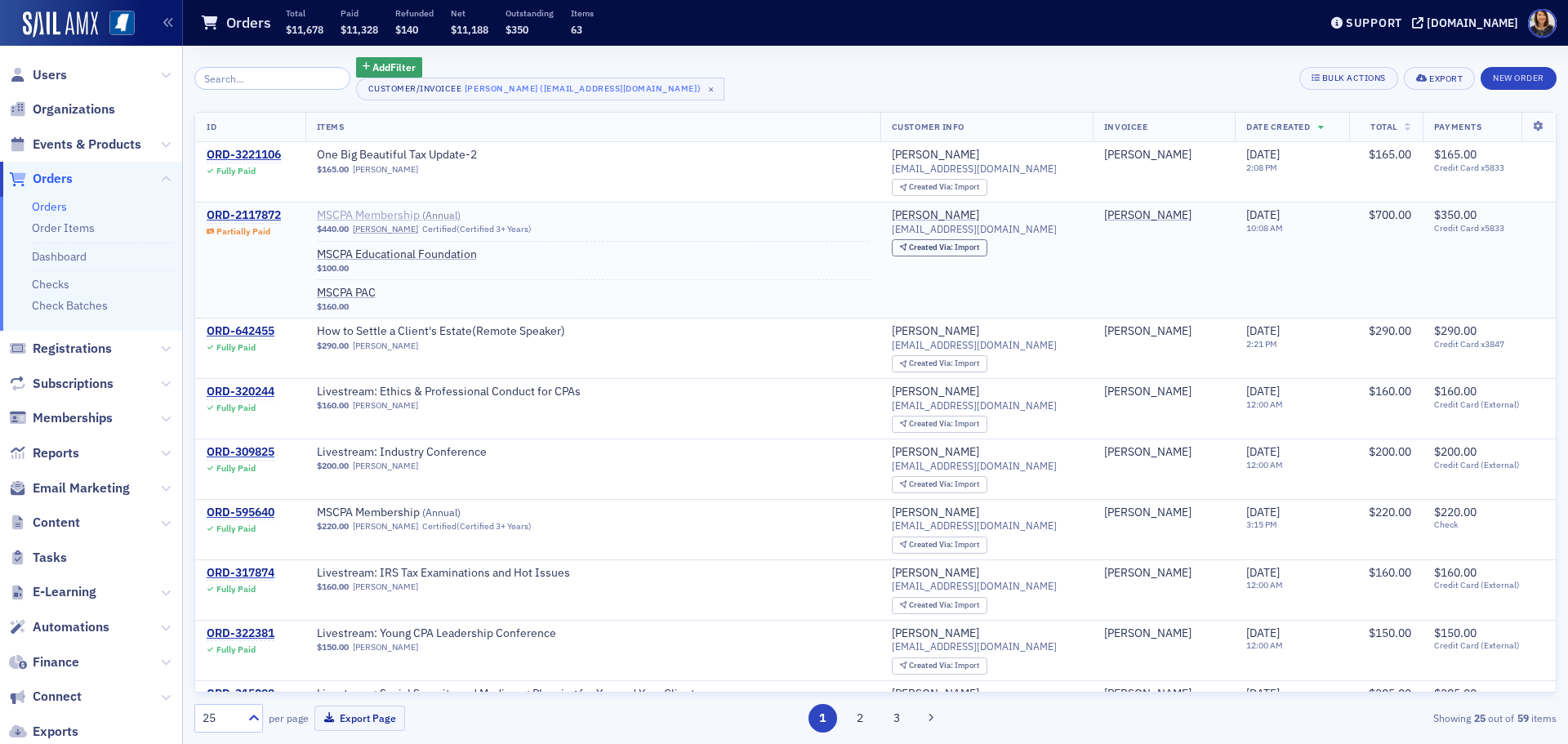
click at [404, 212] on span "MSCPA Membership ( Annual )" at bounding box center [419, 215] width 205 height 14
click at [249, 211] on div "ORD-2117872" at bounding box center [243, 215] width 74 height 14
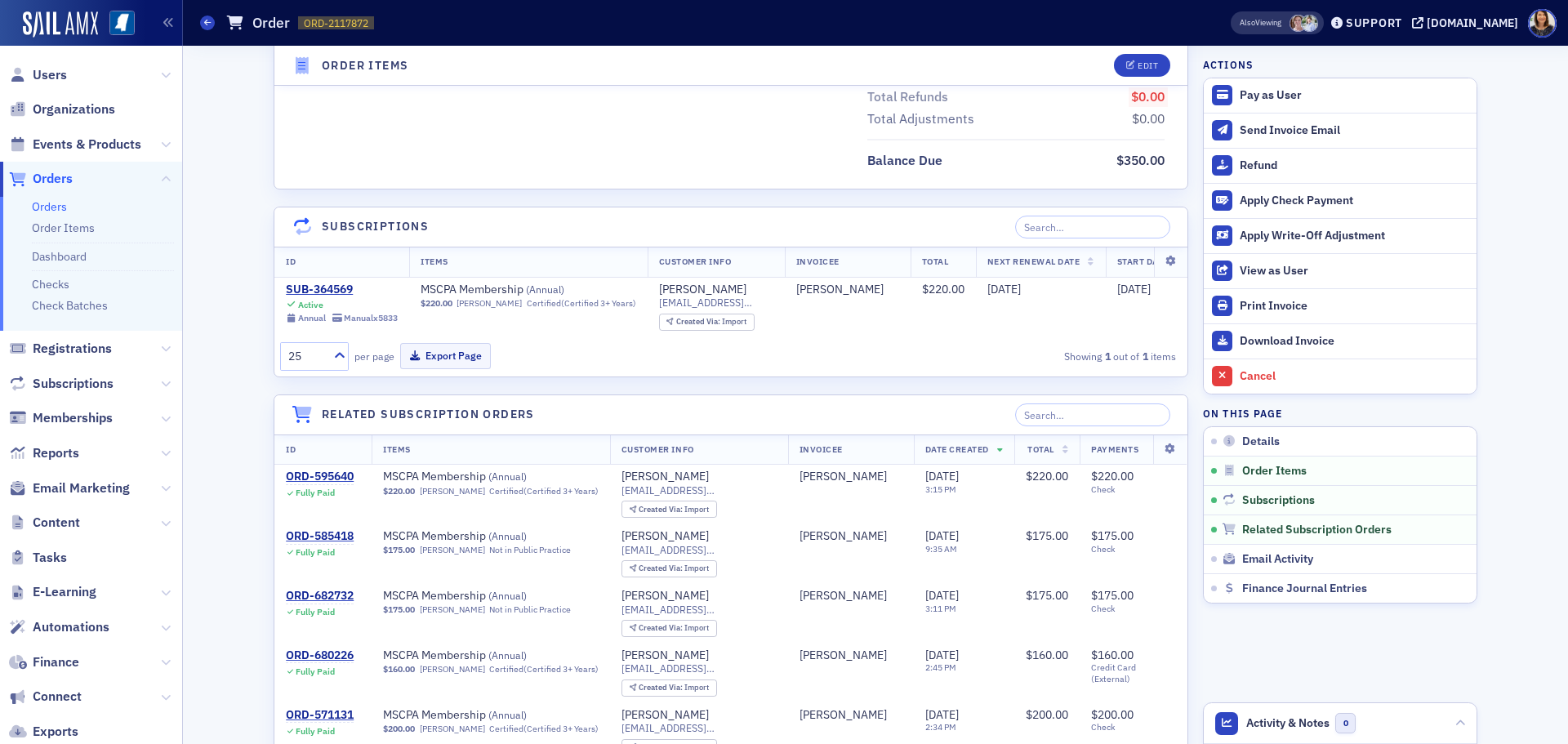
scroll to position [1040, 0]
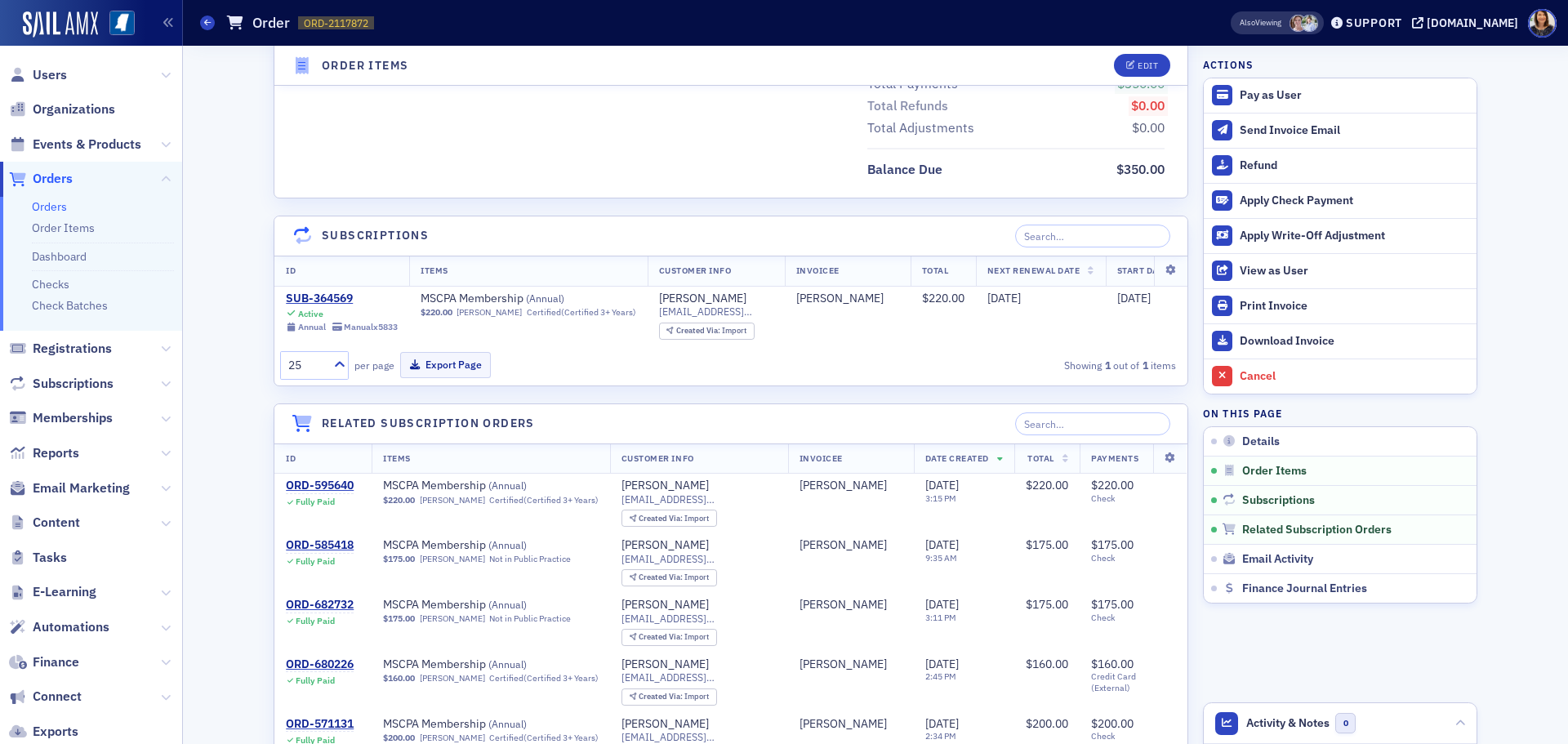
drag, startPoint x: 1541, startPoint y: 436, endPoint x: 1541, endPoint y: 375, distance: 61.0
click at [1541, 375] on div "Details Edit Partially Paid Customer & Invoicee [PERSON_NAME] Date Created [DAT…" at bounding box center [875, 274] width 1362 height 2535
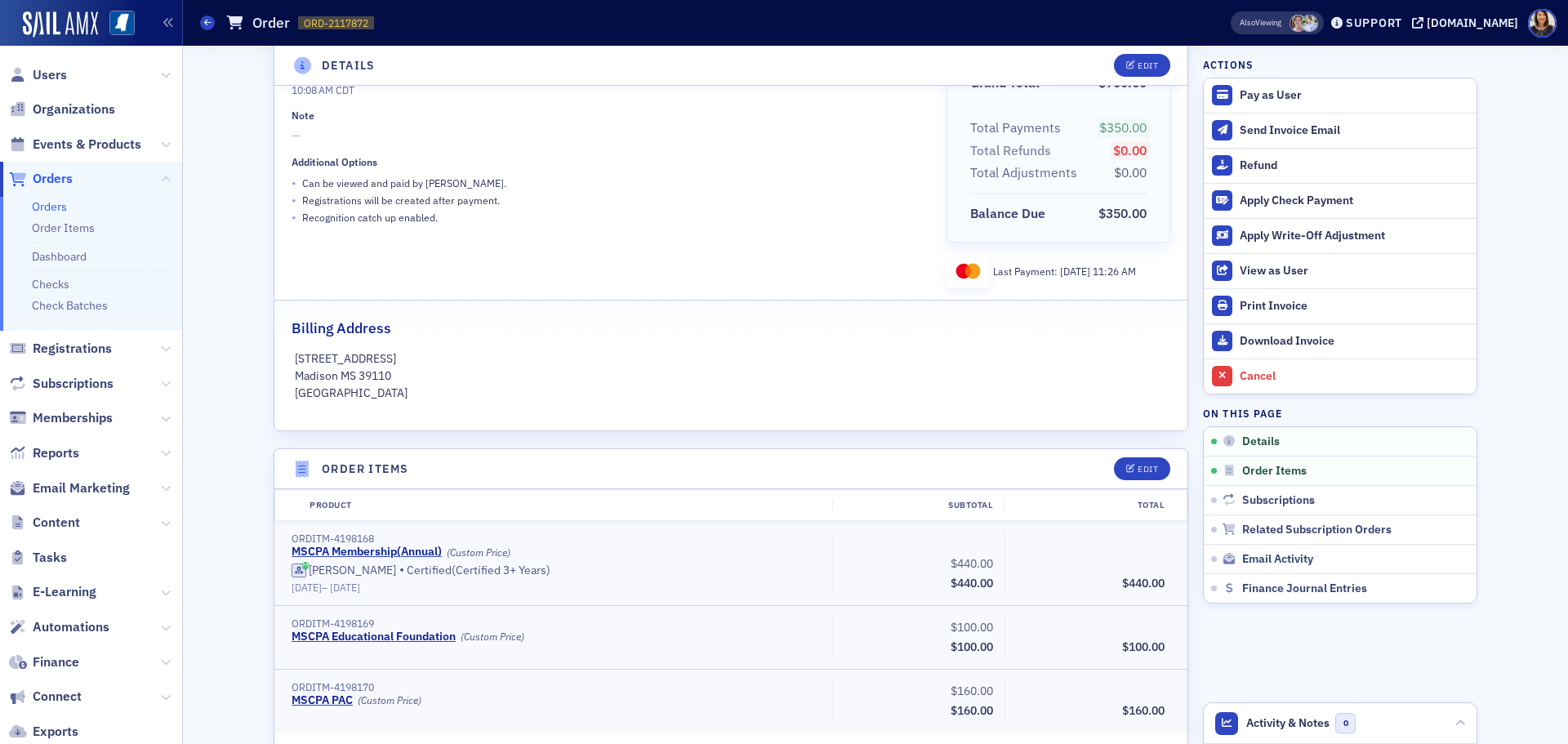
scroll to position [0, 0]
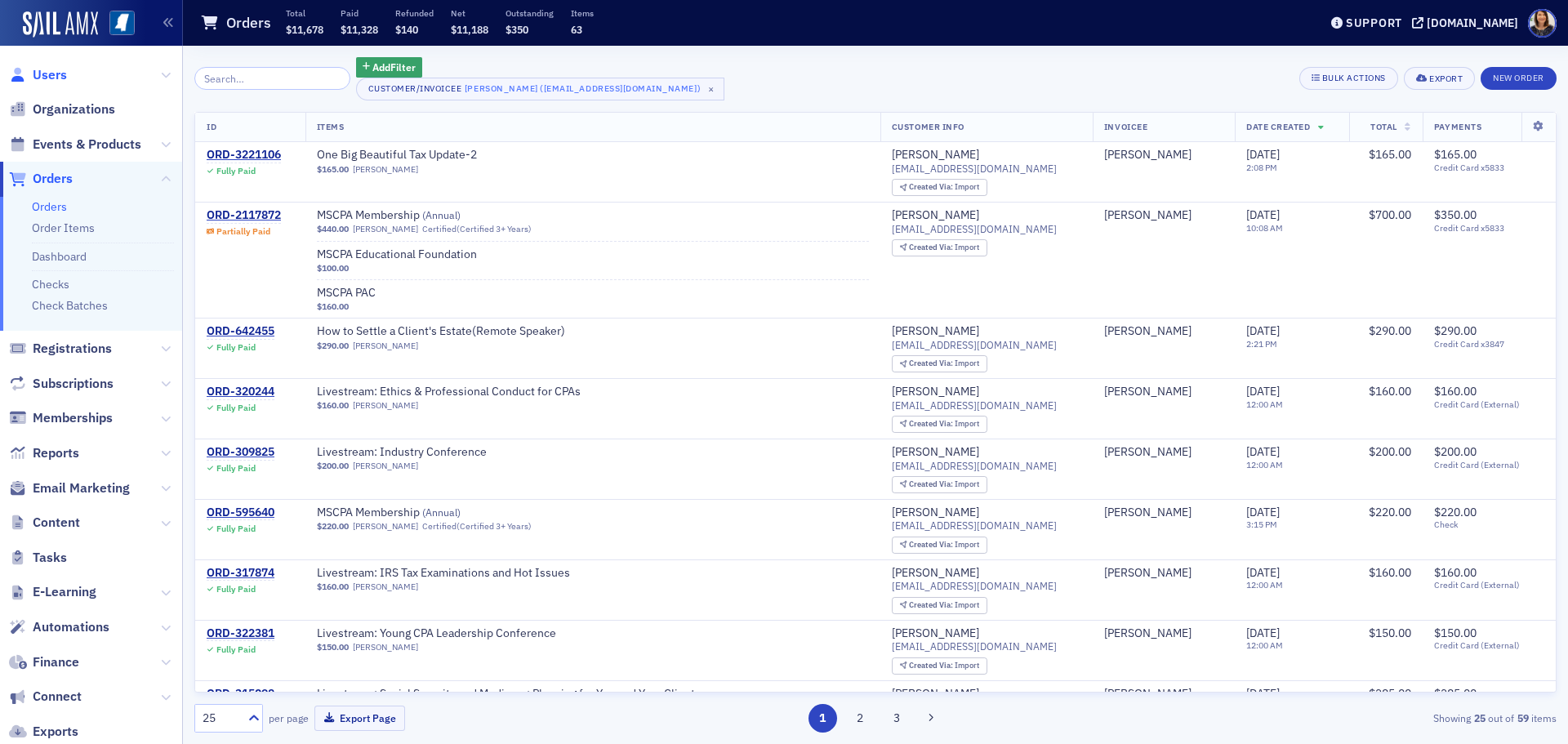
click at [36, 74] on span "Users" at bounding box center [50, 75] width 35 height 18
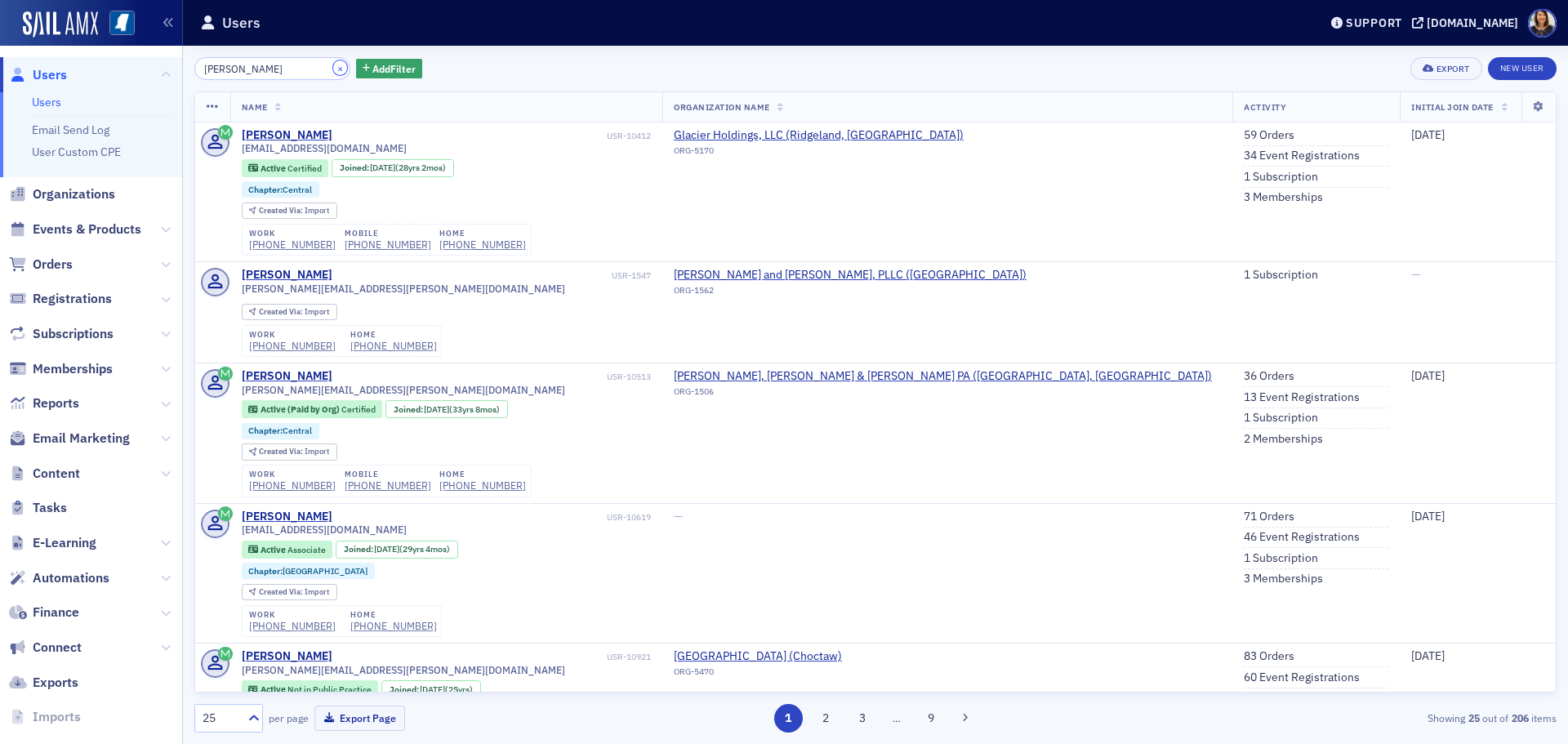
click at [333, 69] on button "×" at bounding box center [340, 67] width 14 height 14
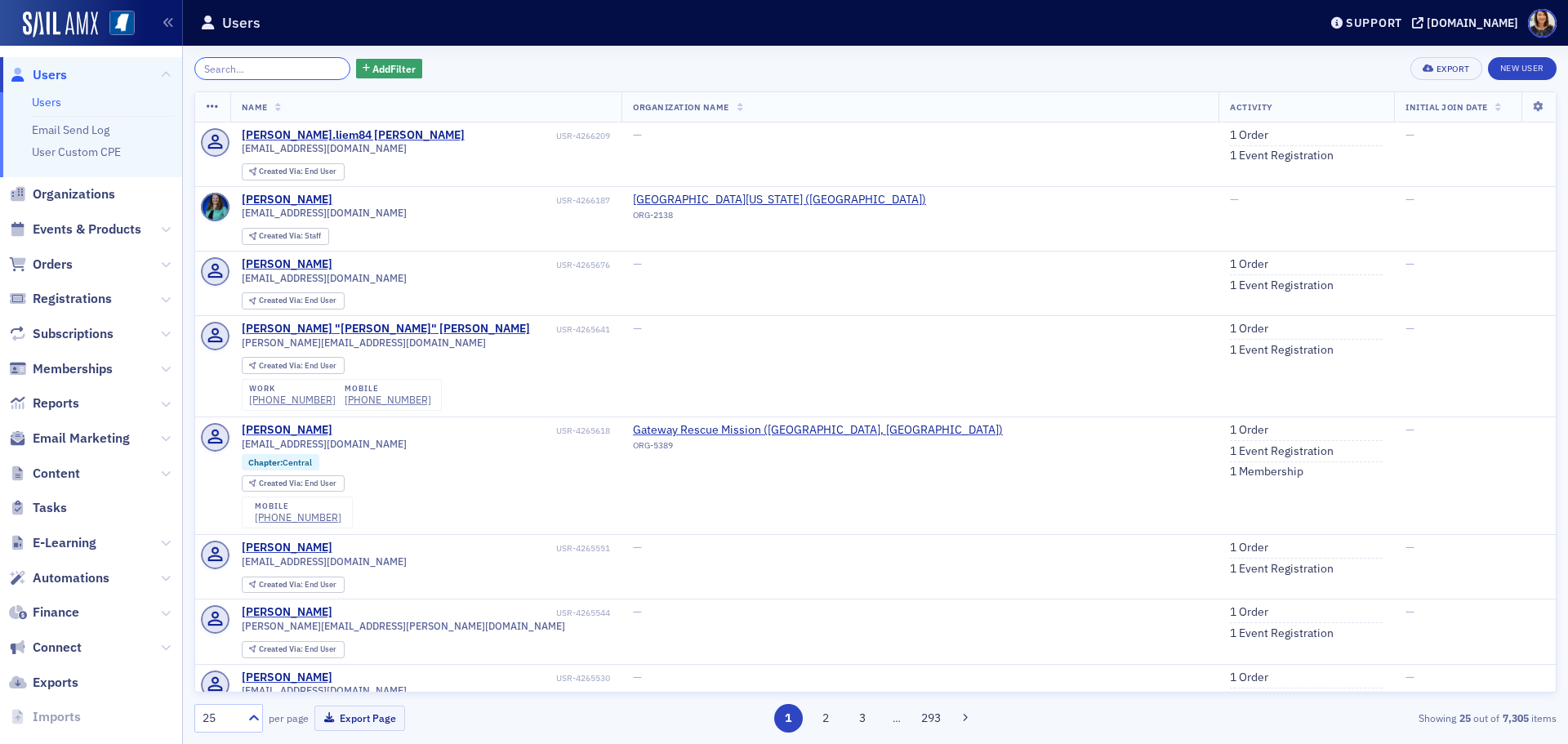
click at [273, 71] on input "search" at bounding box center [273, 69] width 156 height 23
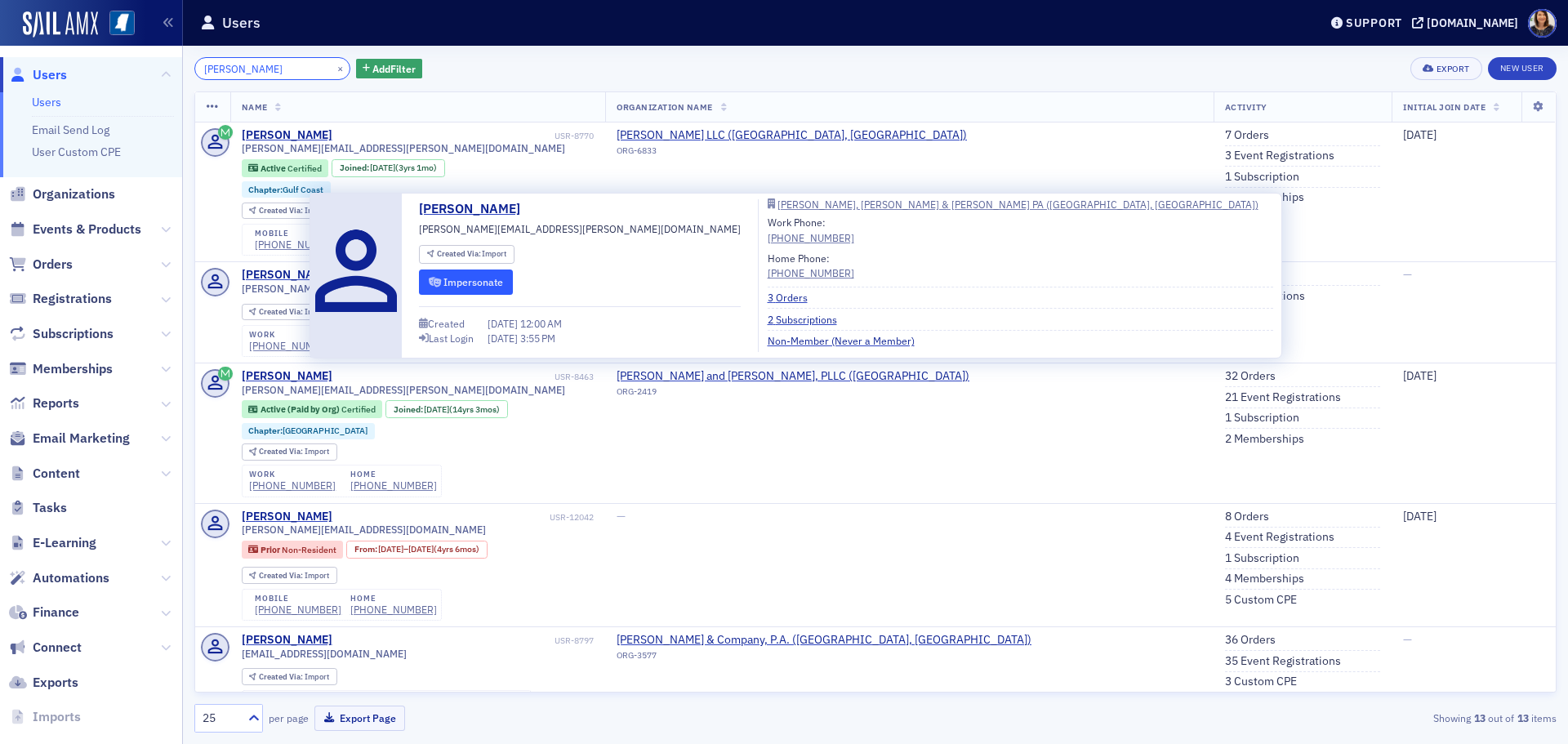
type input "[PERSON_NAME]"
click at [447, 286] on button "Impersonate" at bounding box center [465, 282] width 94 height 25
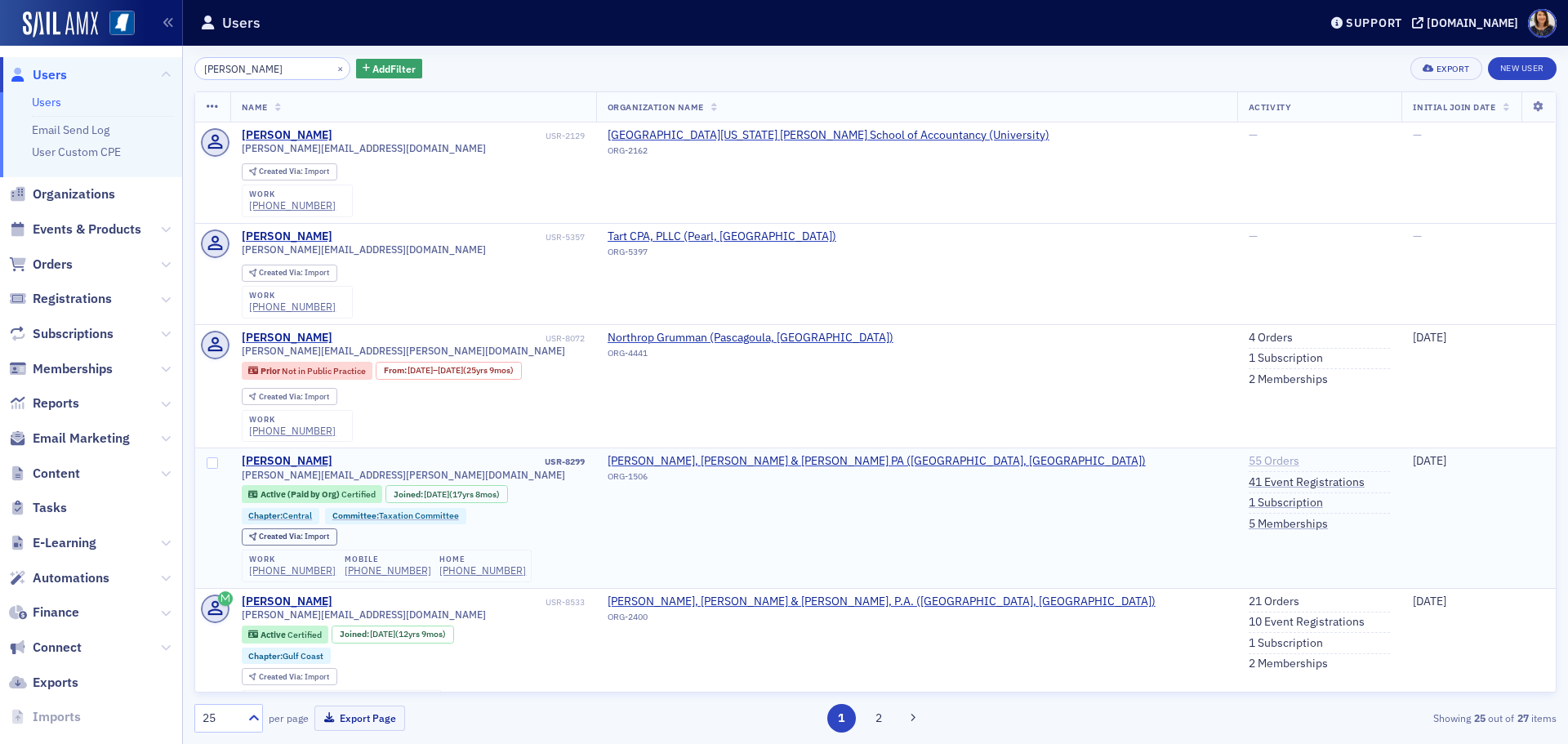
type input "michelle overstr"
click at [1248, 460] on link "55 Orders" at bounding box center [1273, 461] width 51 height 14
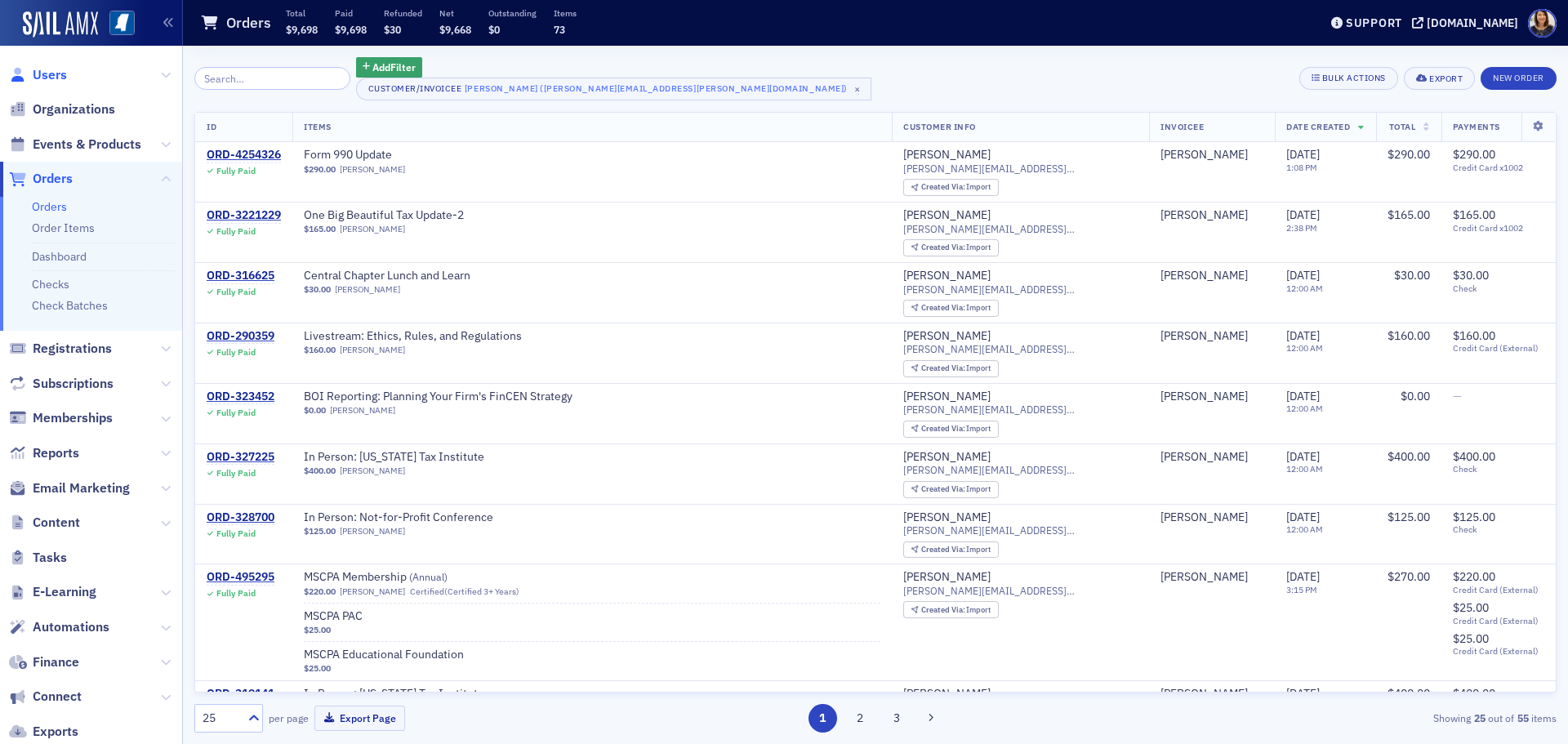
click at [34, 74] on span "Users" at bounding box center [50, 75] width 35 height 18
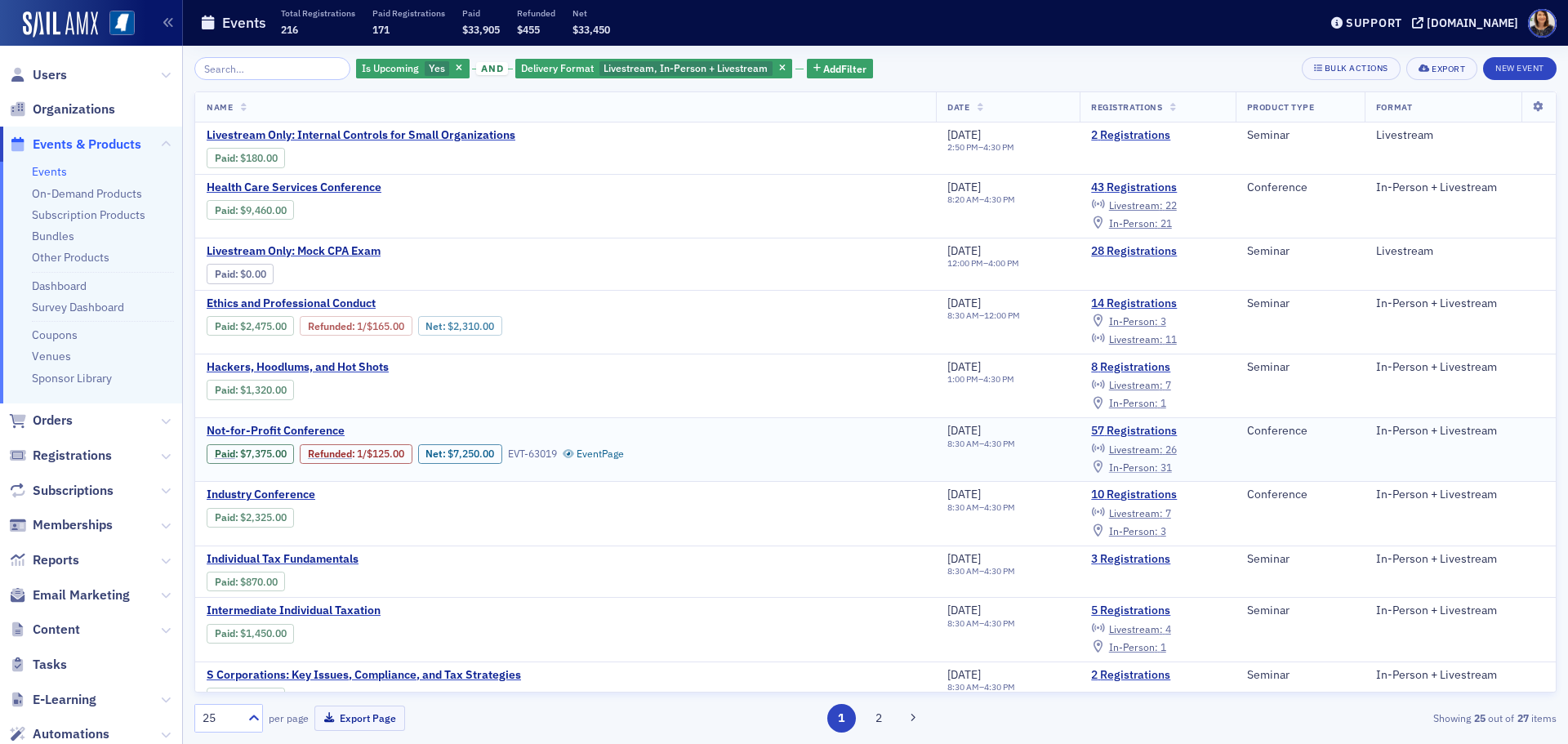
click at [1152, 468] on span "In-Person :" at bounding box center [1132, 468] width 49 height 13
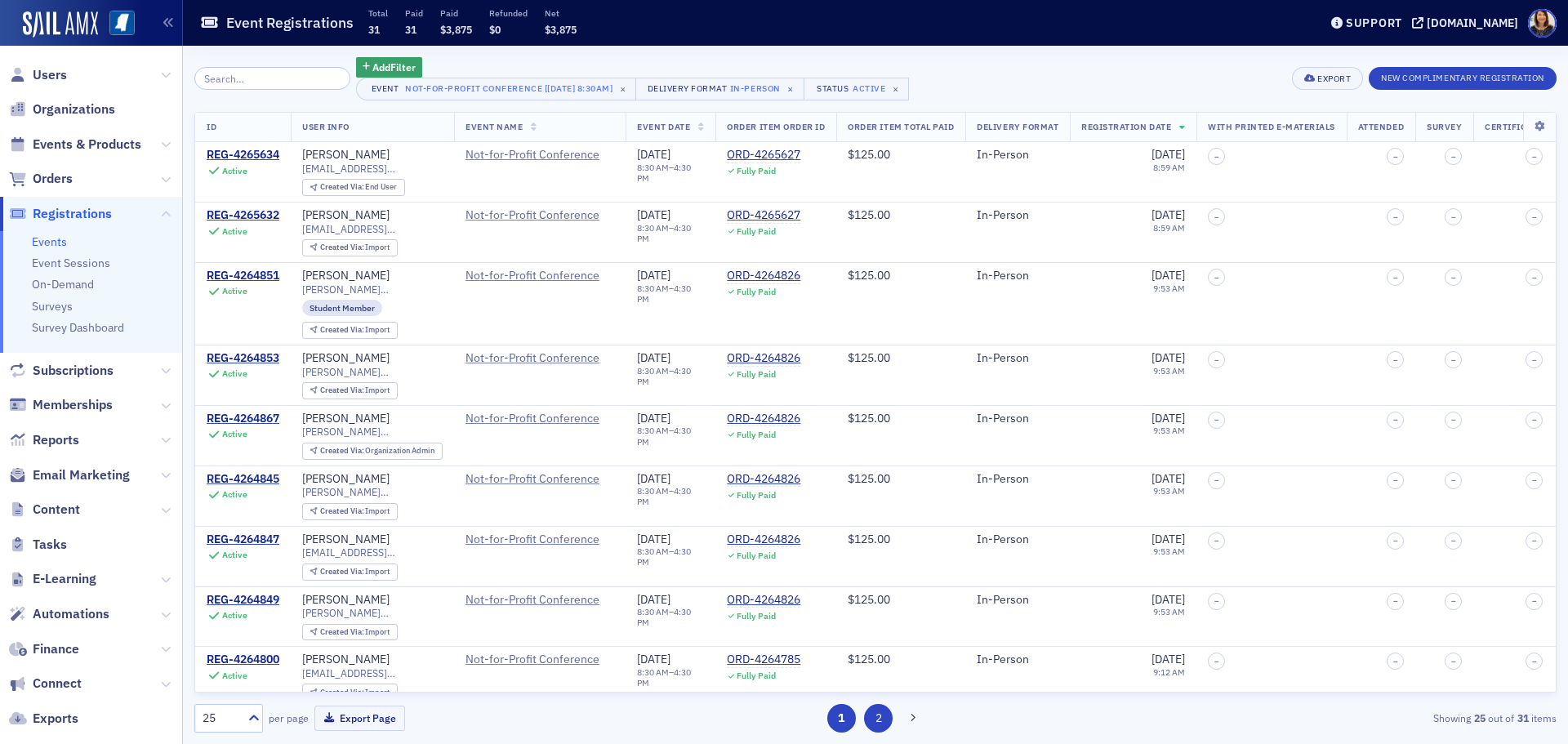
click at [874, 718] on button "2" at bounding box center [878, 718] width 29 height 29
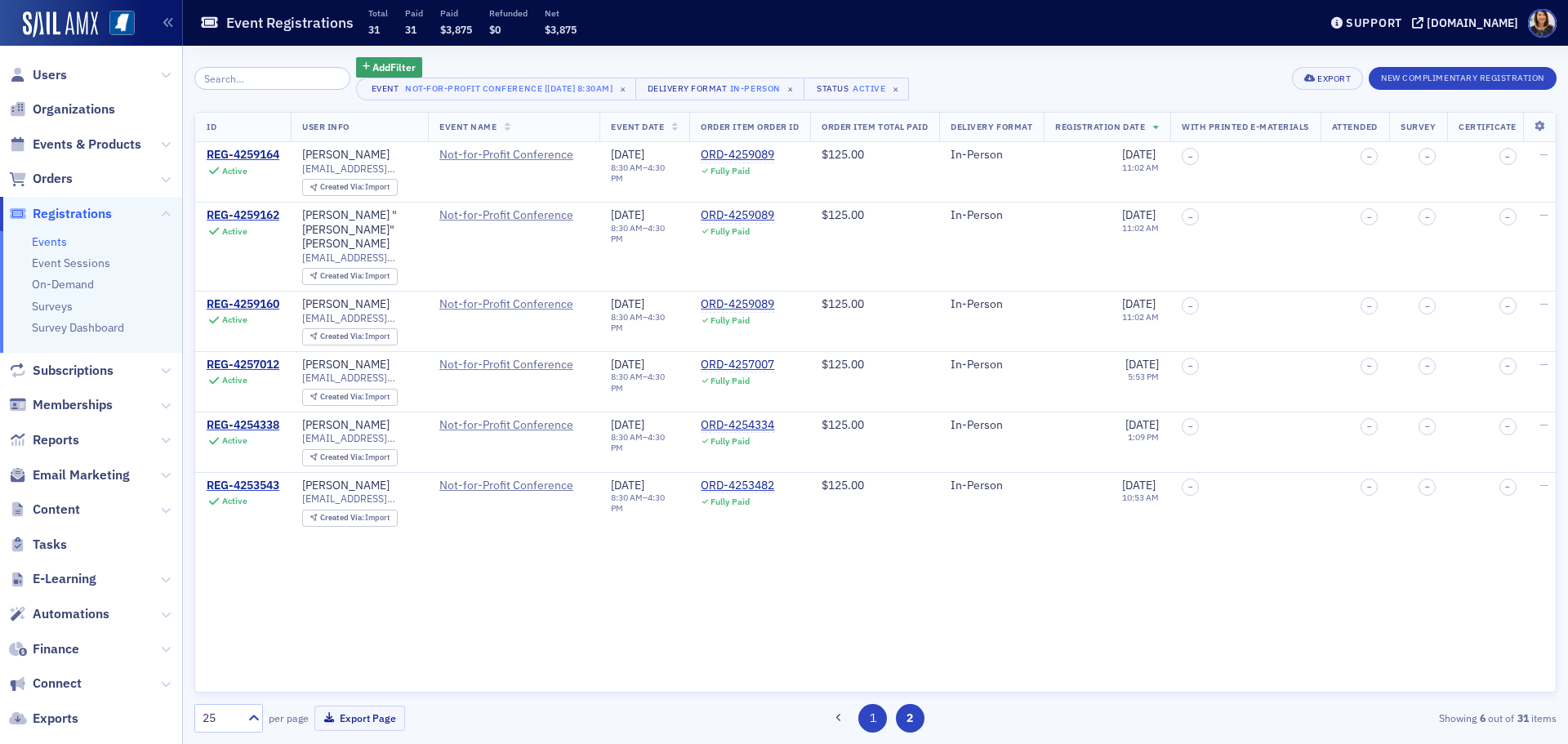
click at [873, 720] on button "1" at bounding box center [872, 718] width 29 height 29
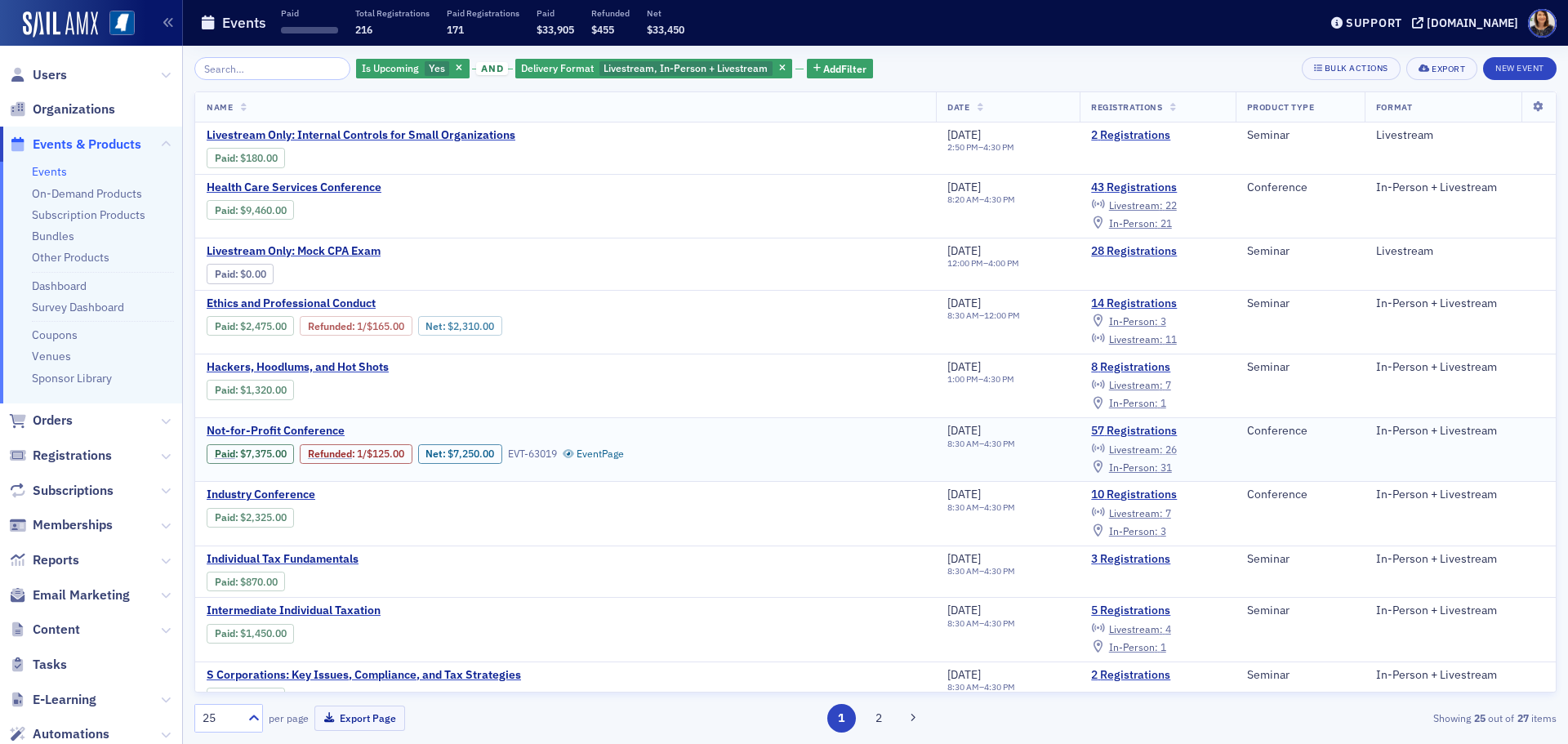
click at [1154, 450] on span "Livestream :" at bounding box center [1135, 449] width 54 height 13
